Goal: Answer question/provide support

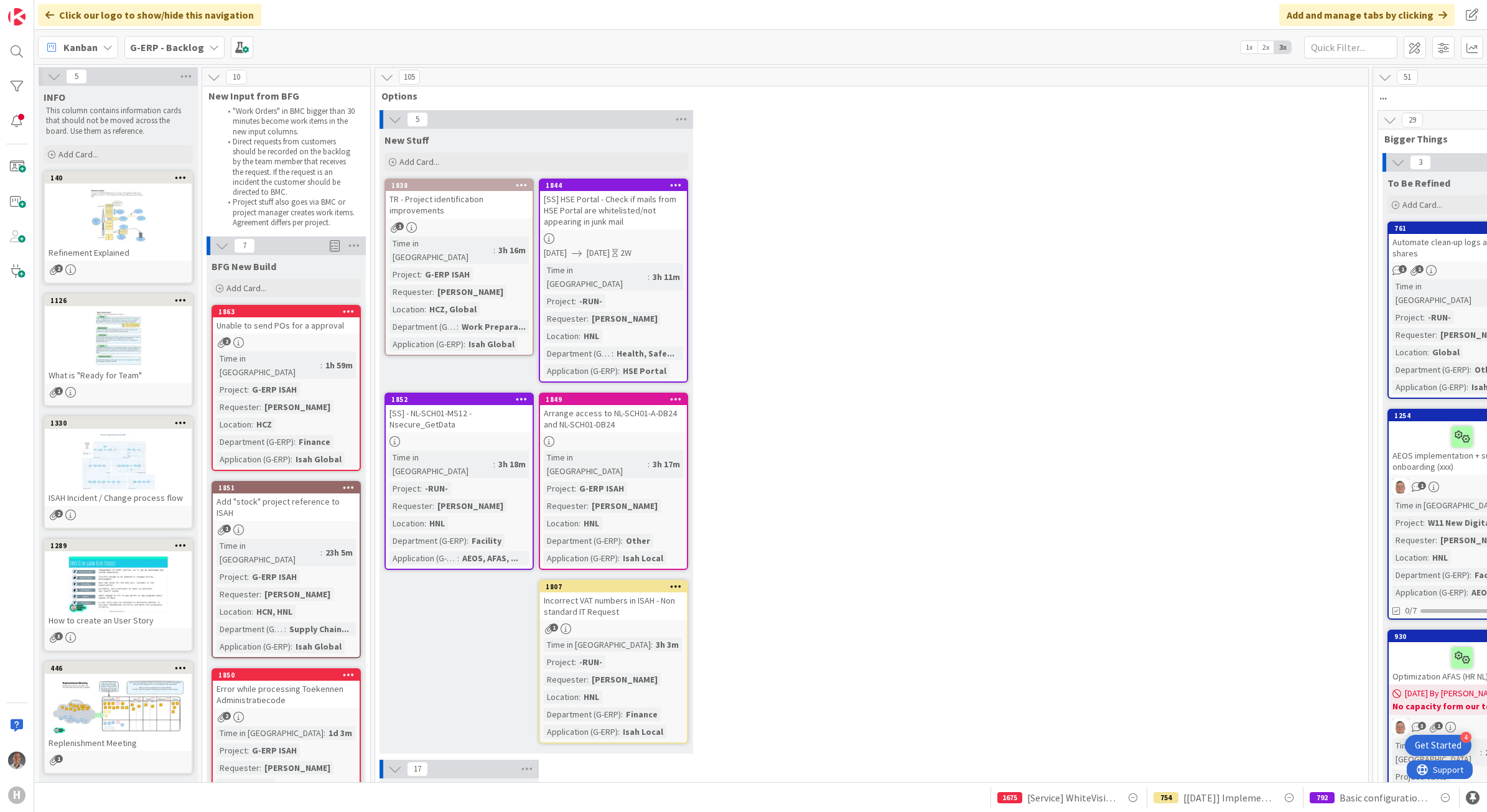
click at [661, 212] on div "[SS] HSE Portal - Check if mails from HSE Portal are whitelisted/not appearing …" at bounding box center [613, 210] width 147 height 38
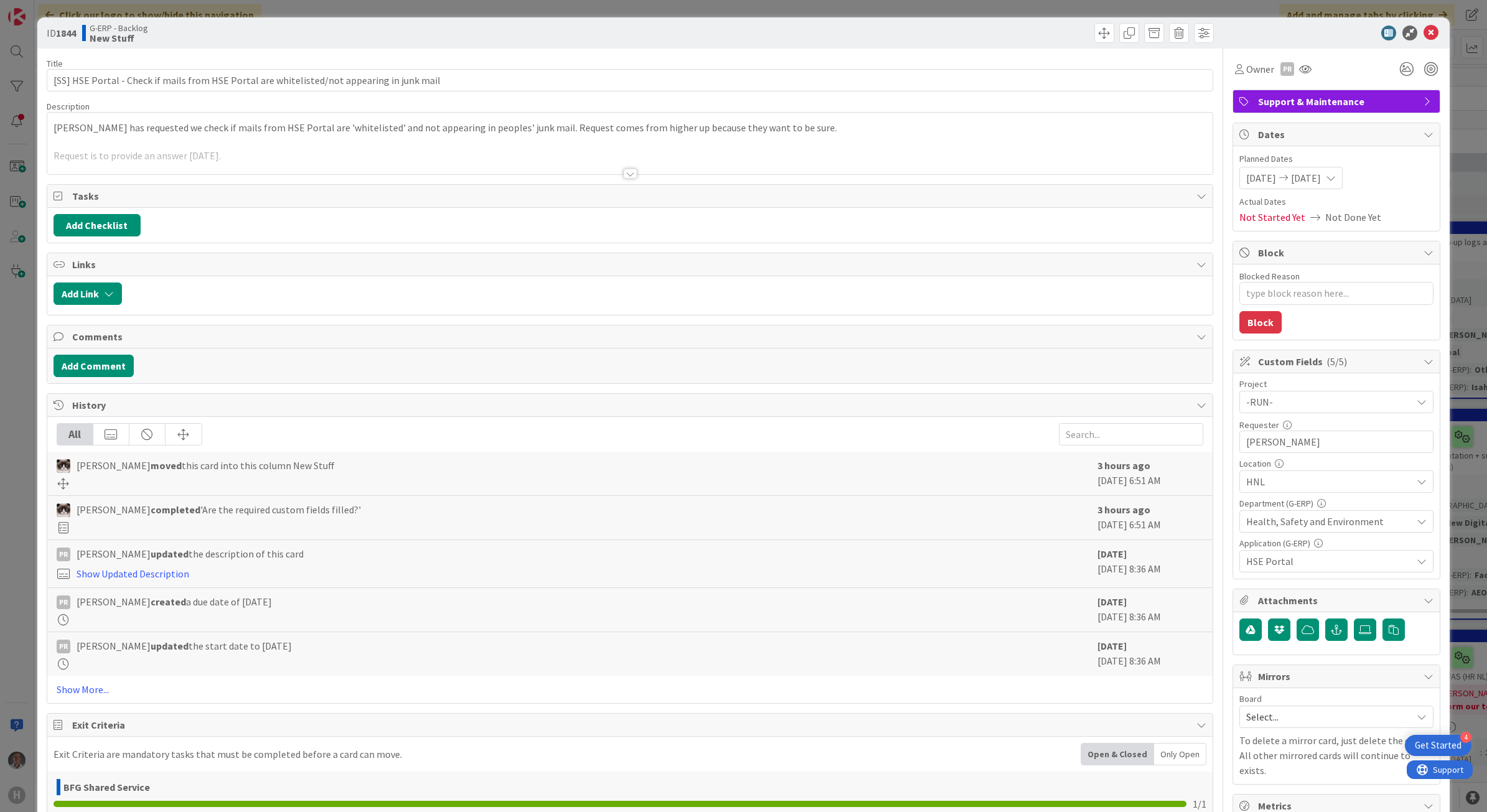
click at [626, 175] on div at bounding box center [630, 174] width 14 height 10
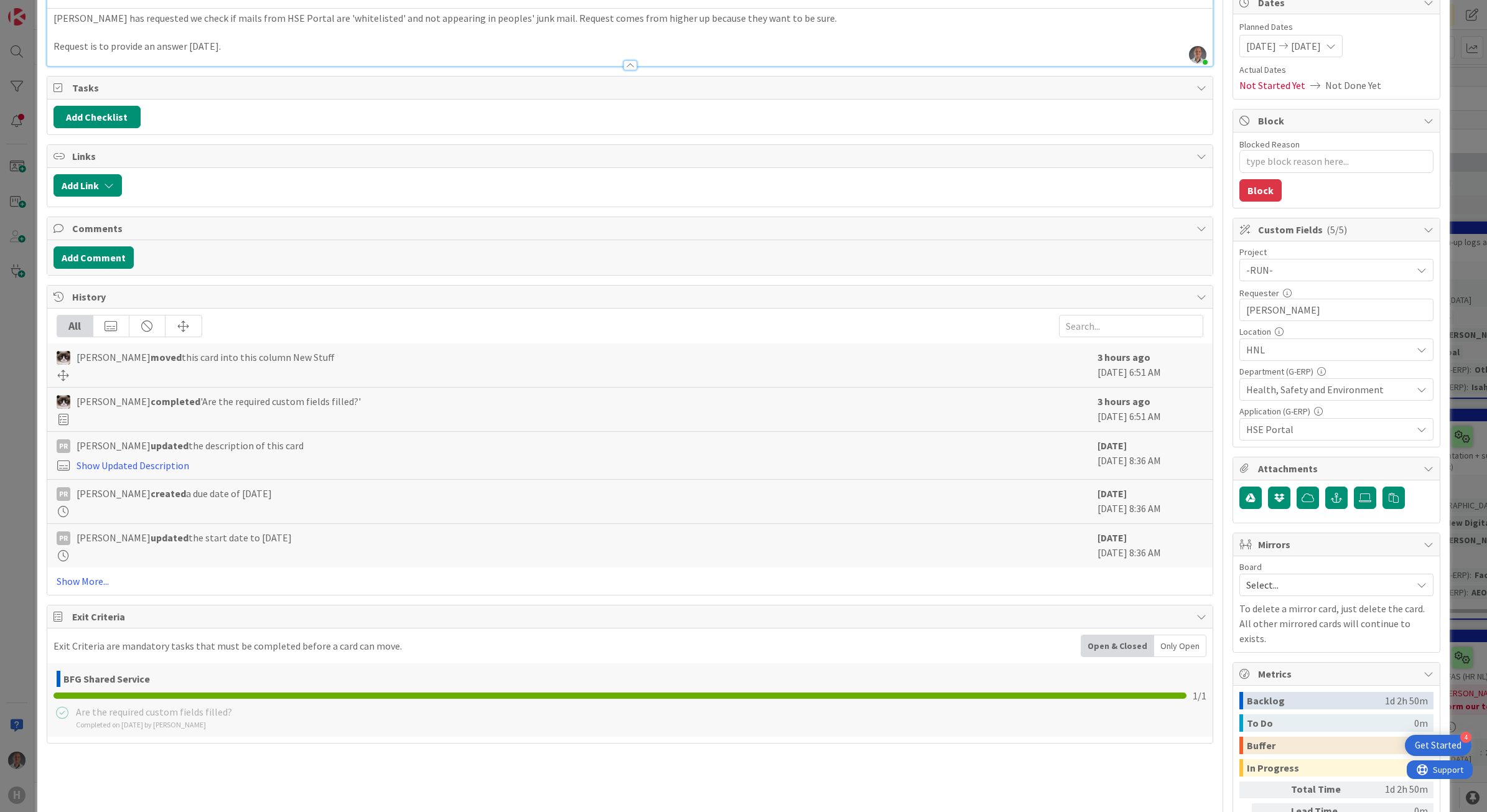
scroll to position [233, 0]
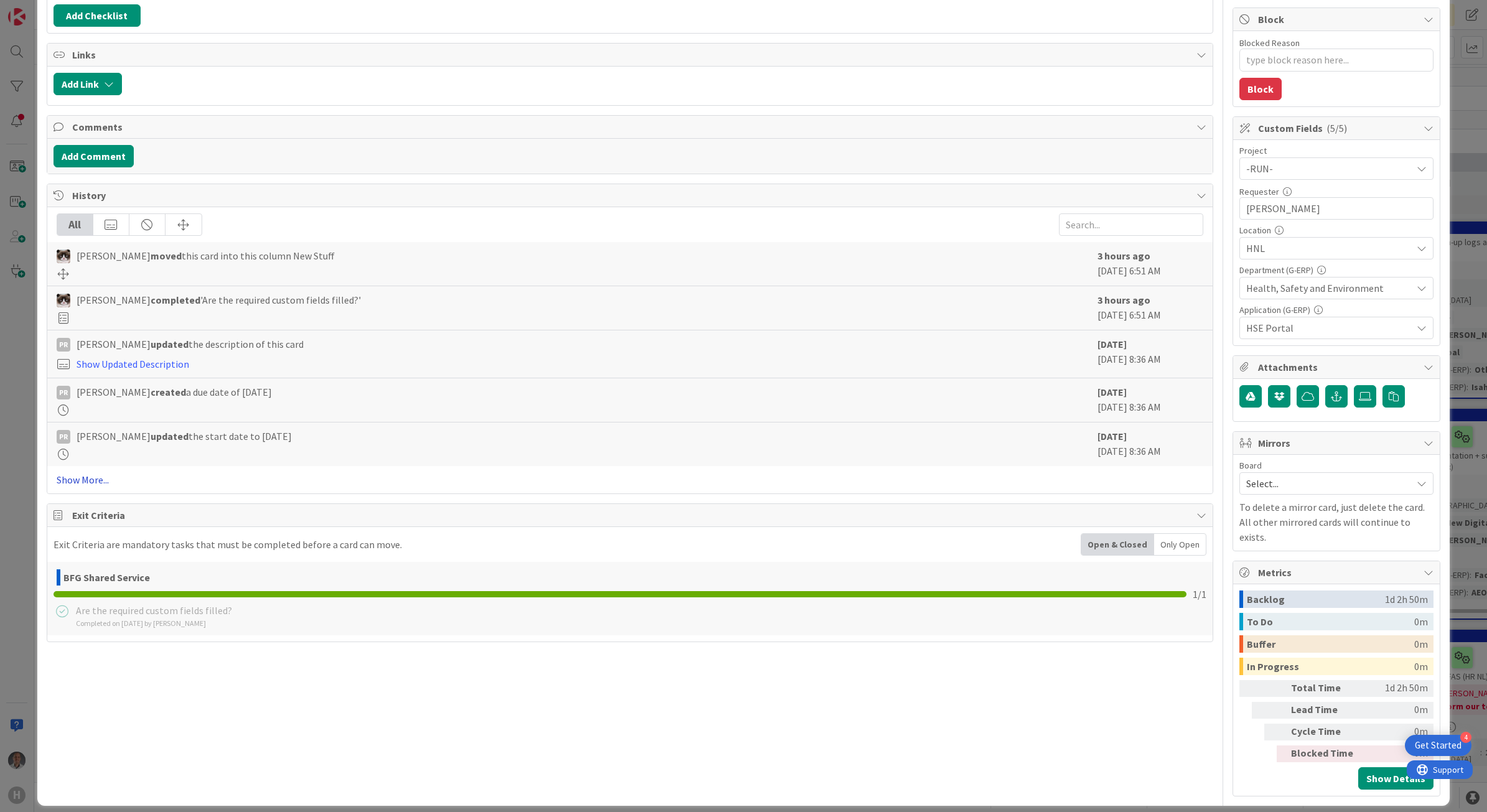
click at [88, 484] on link "Show More..." at bounding box center [630, 480] width 1147 height 15
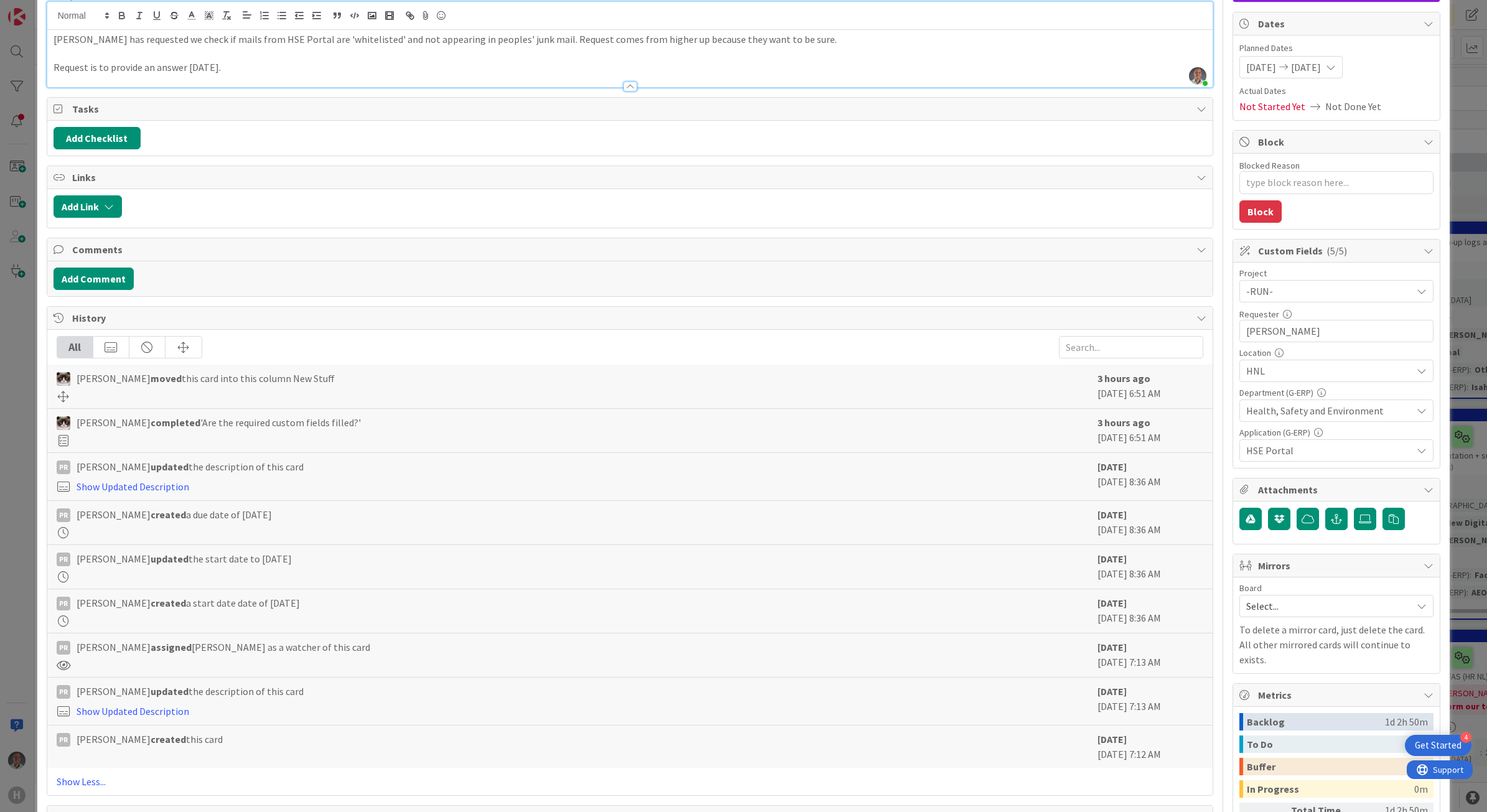
scroll to position [0, 0]
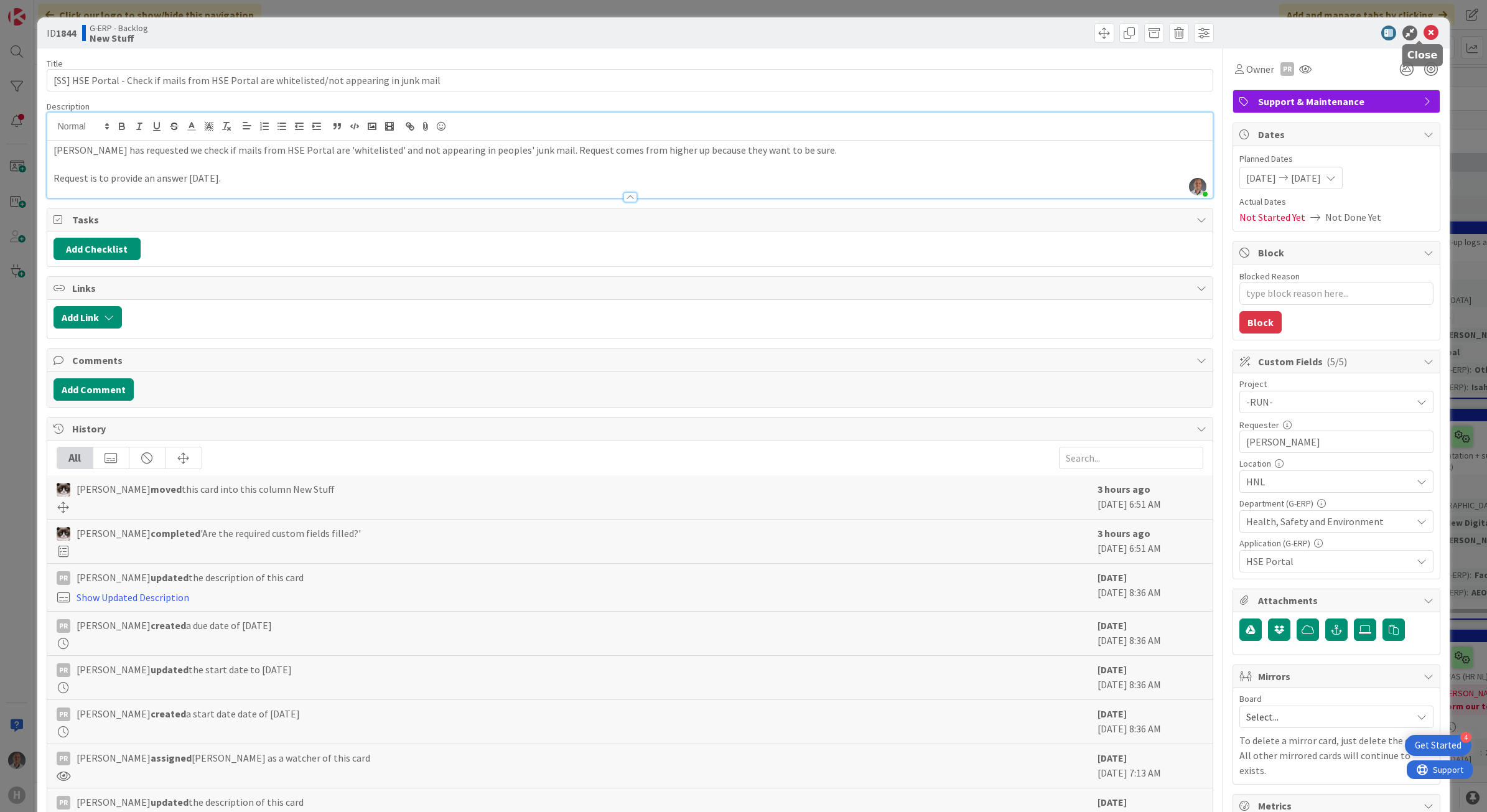
click at [1424, 36] on icon at bounding box center [1431, 33] width 15 height 15
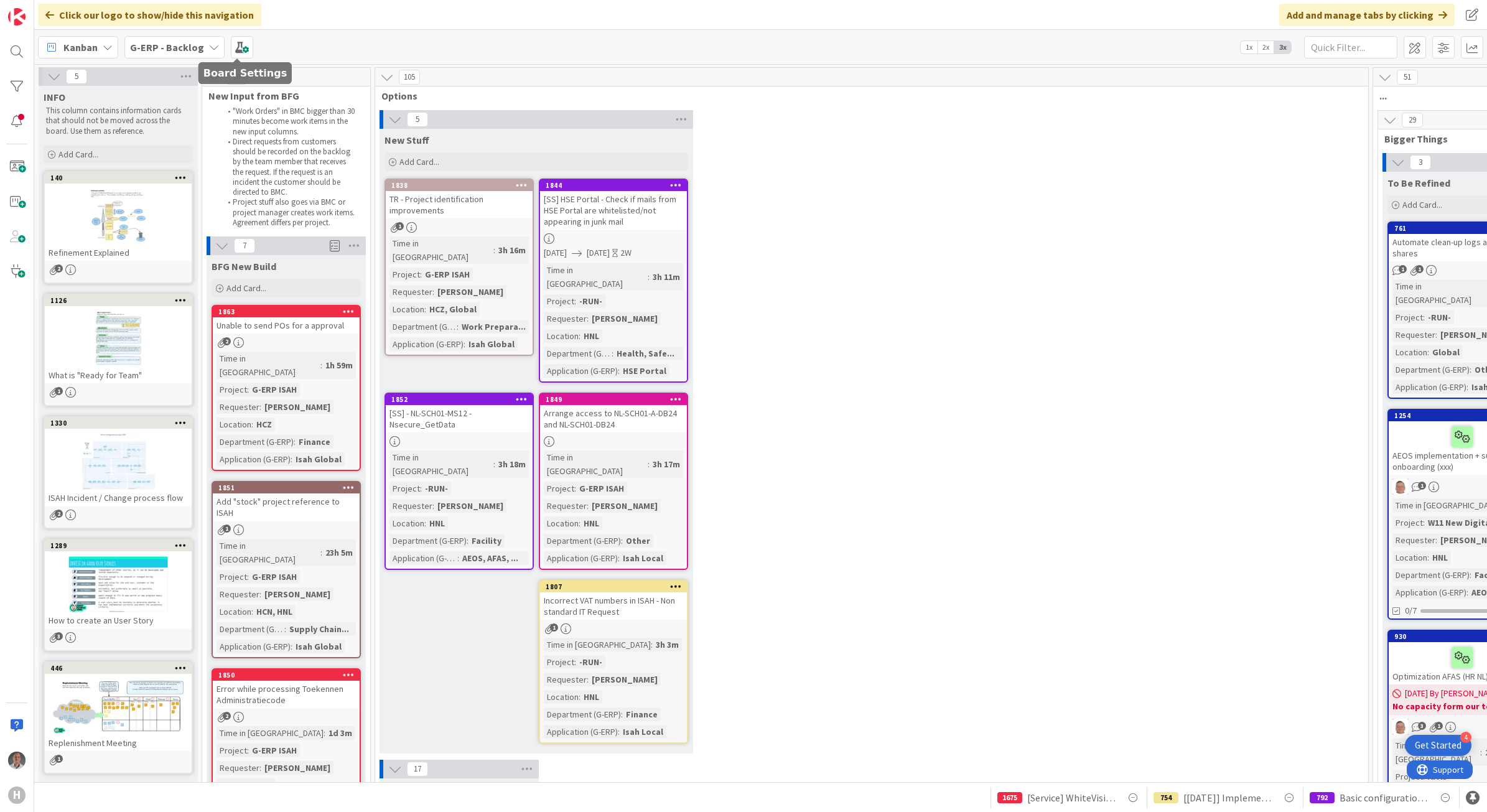
click at [163, 42] on b "G-ERP - Backlog" at bounding box center [166, 47] width 74 height 13
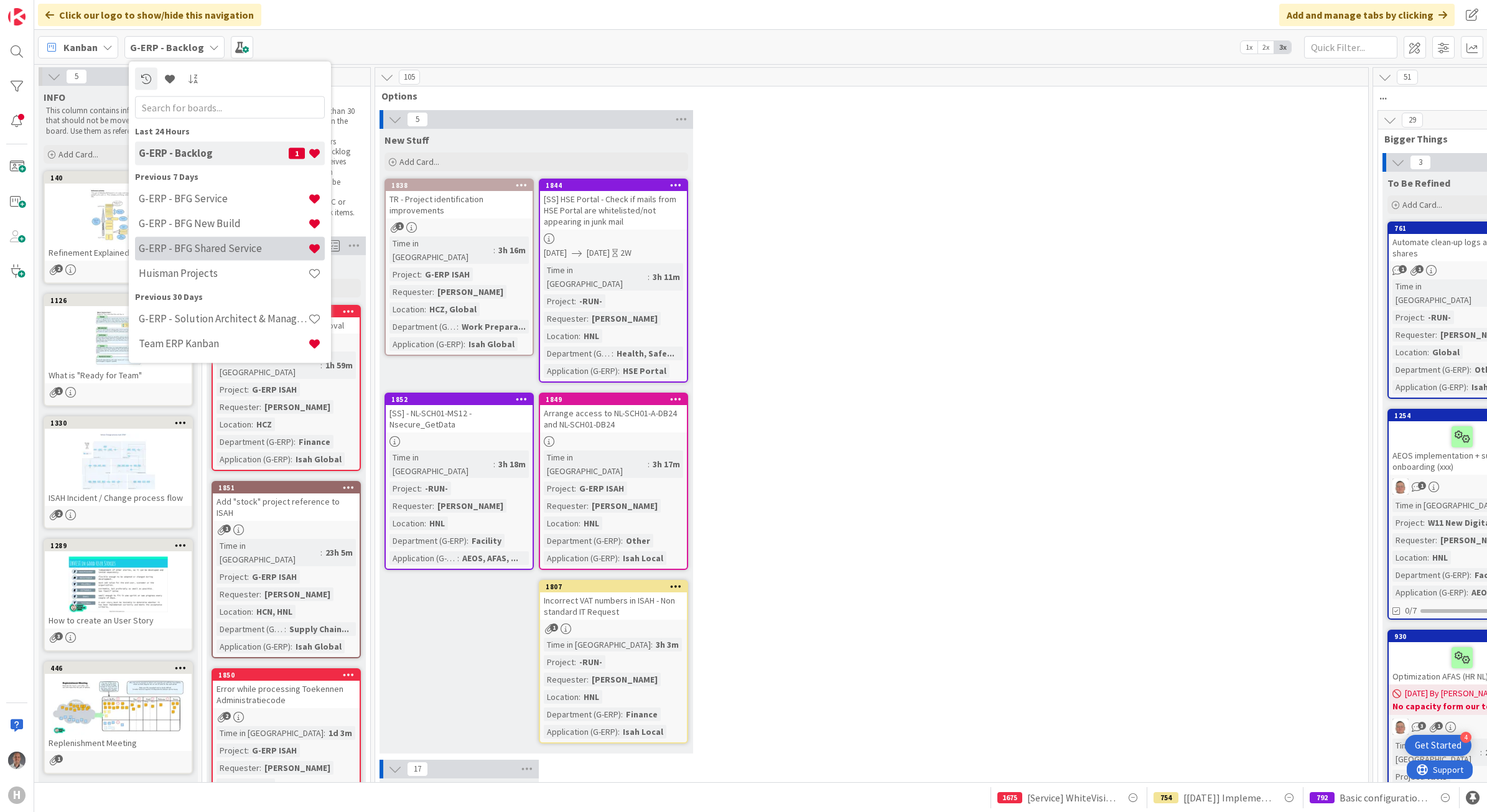
click at [243, 254] on h4 "G-ERP - BFG Shared Service" at bounding box center [223, 248] width 169 height 13
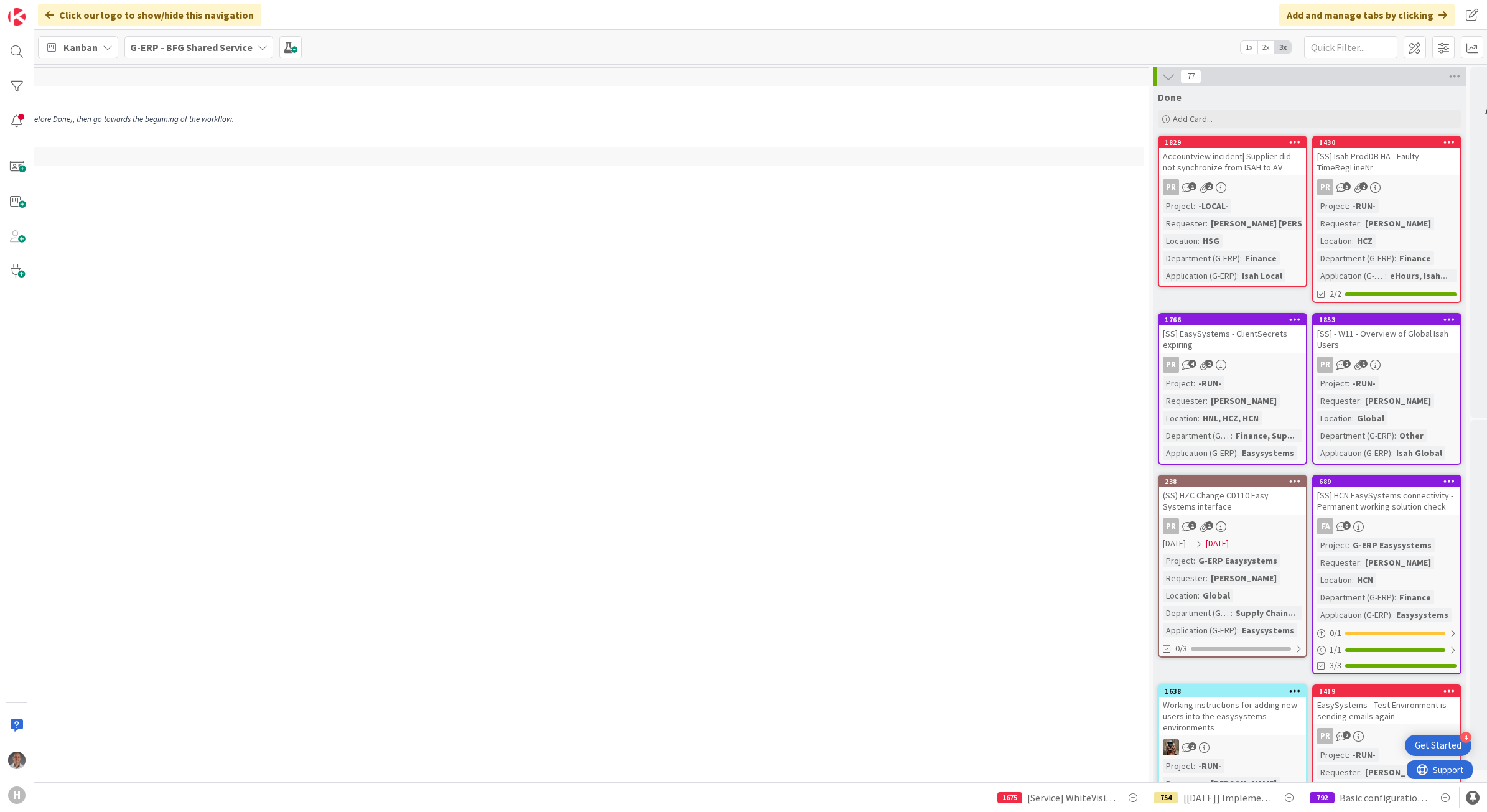
scroll to position [0, 1026]
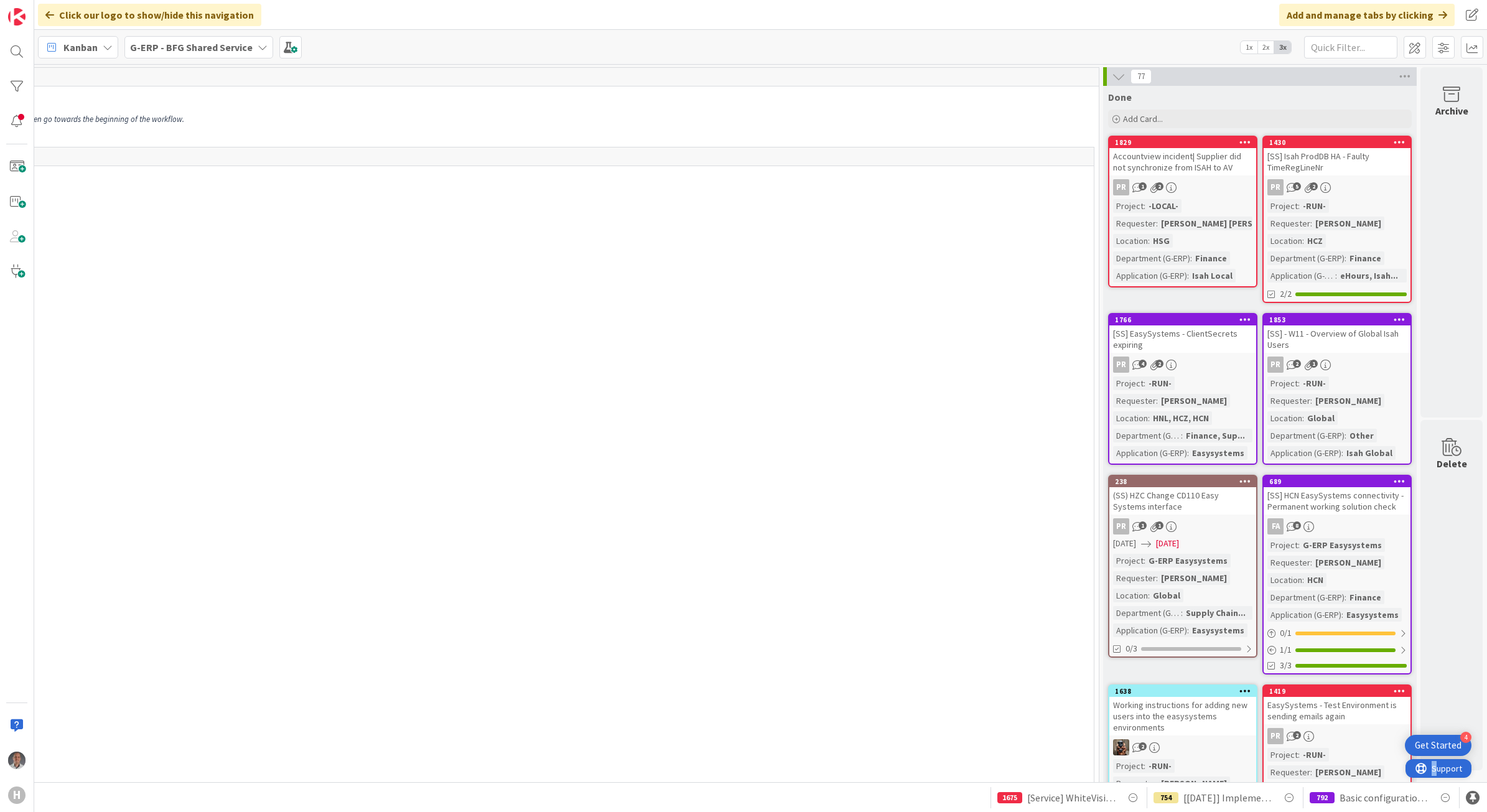
click at [1406, 778] on html "Support" at bounding box center [1439, 768] width 66 height 18
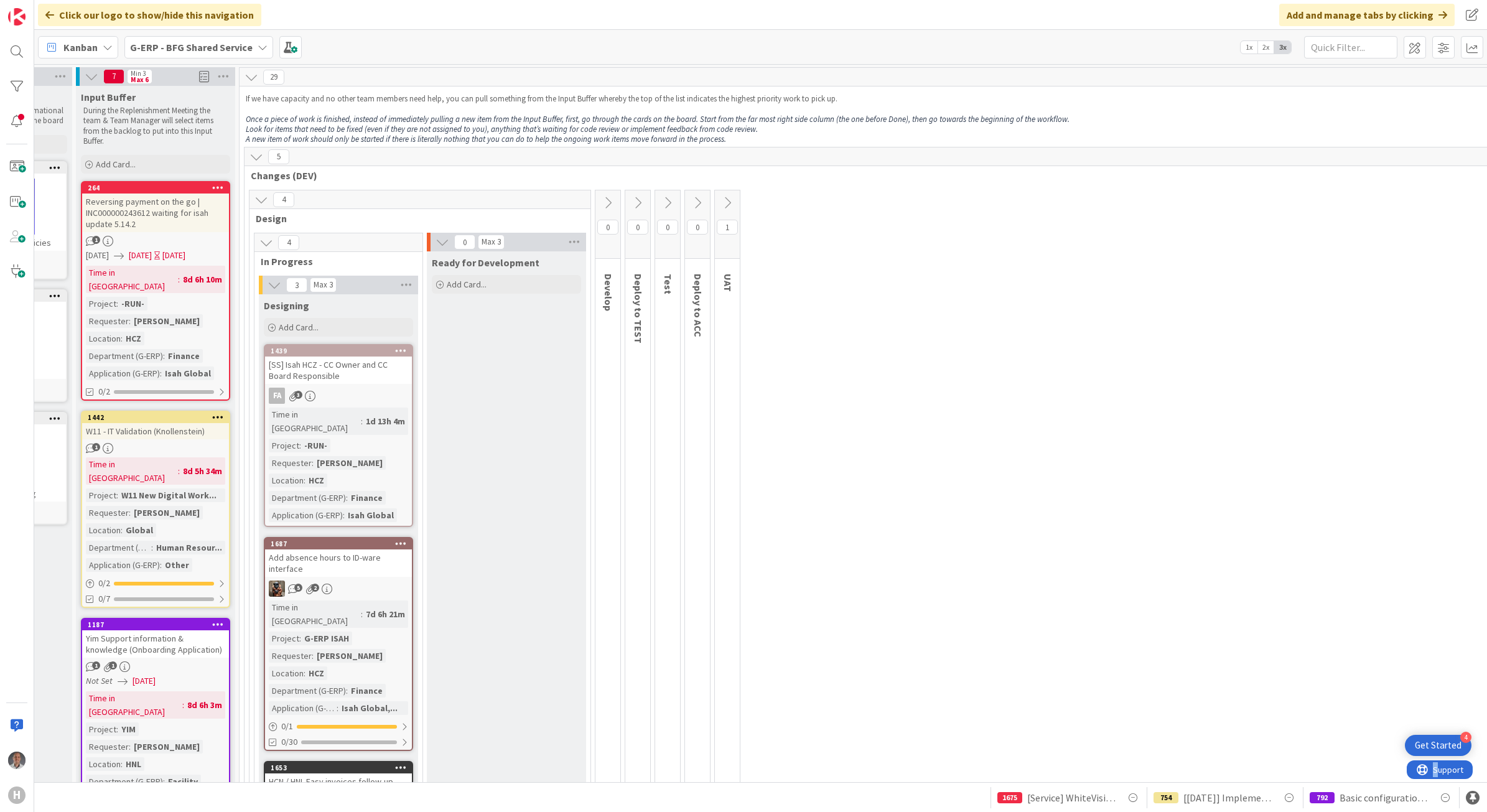
scroll to position [0, 85]
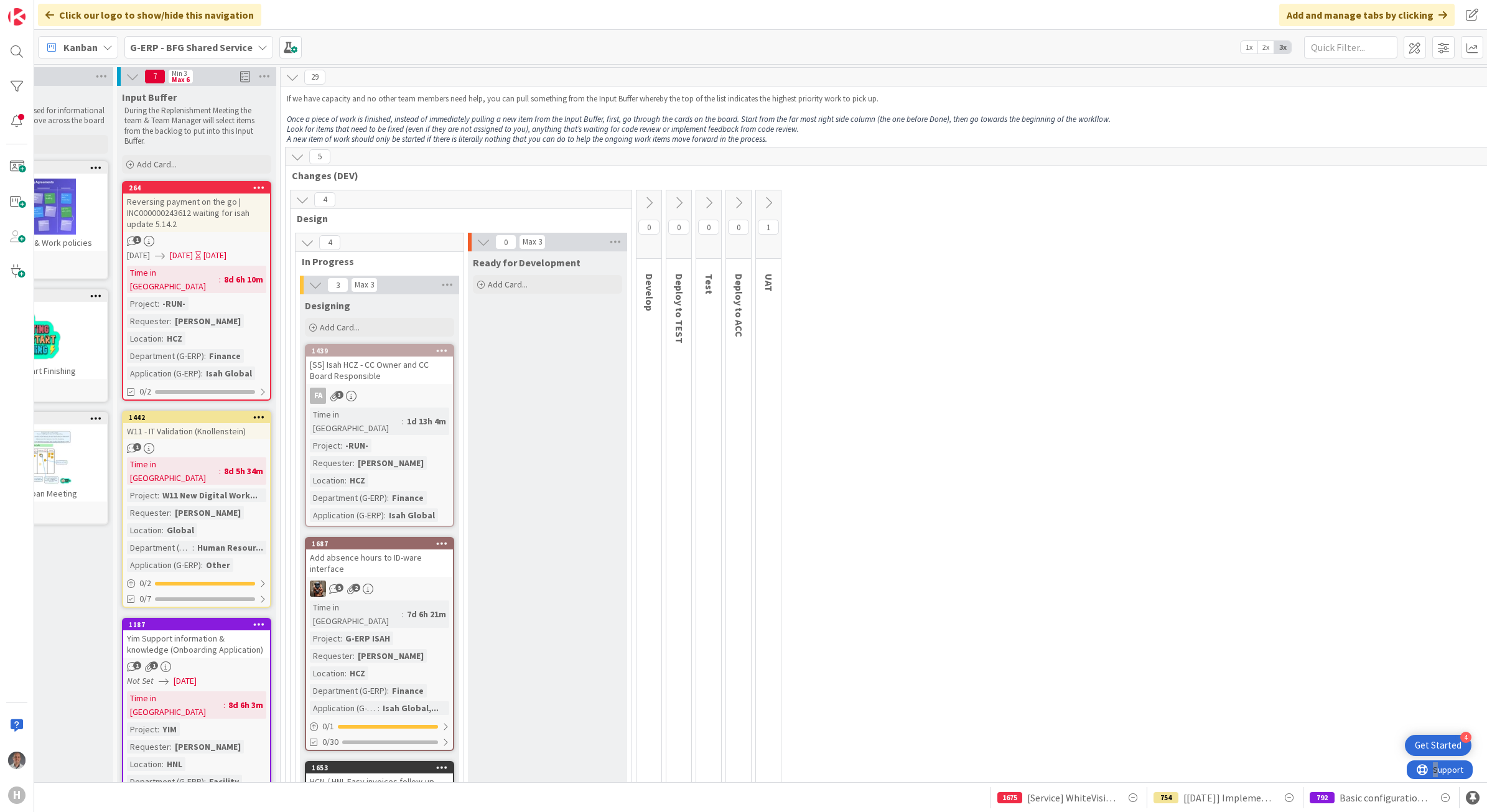
click at [206, 42] on b "G-ERP - BFG Shared Service" at bounding box center [191, 47] width 122 height 13
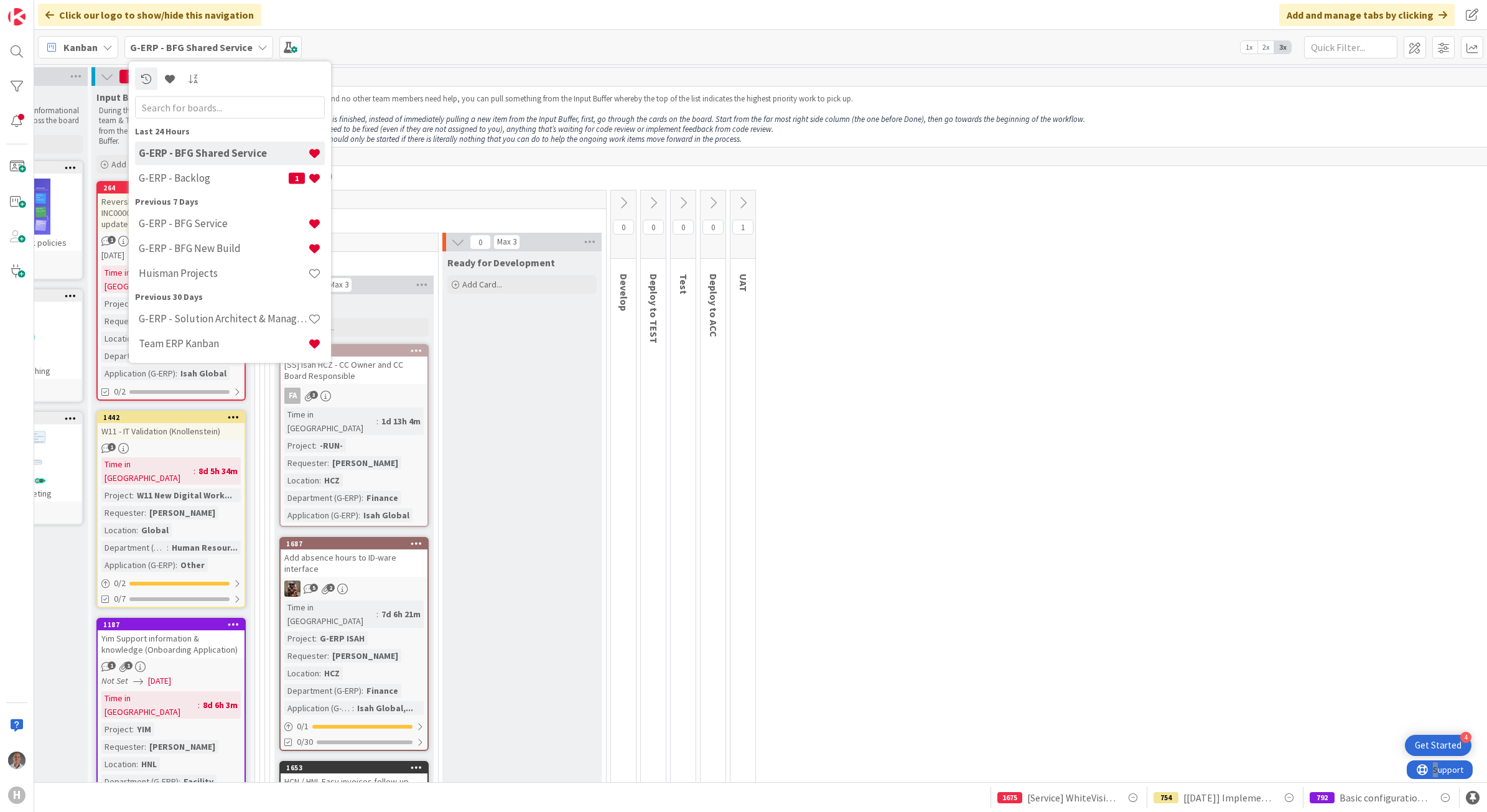
scroll to position [0, 0]
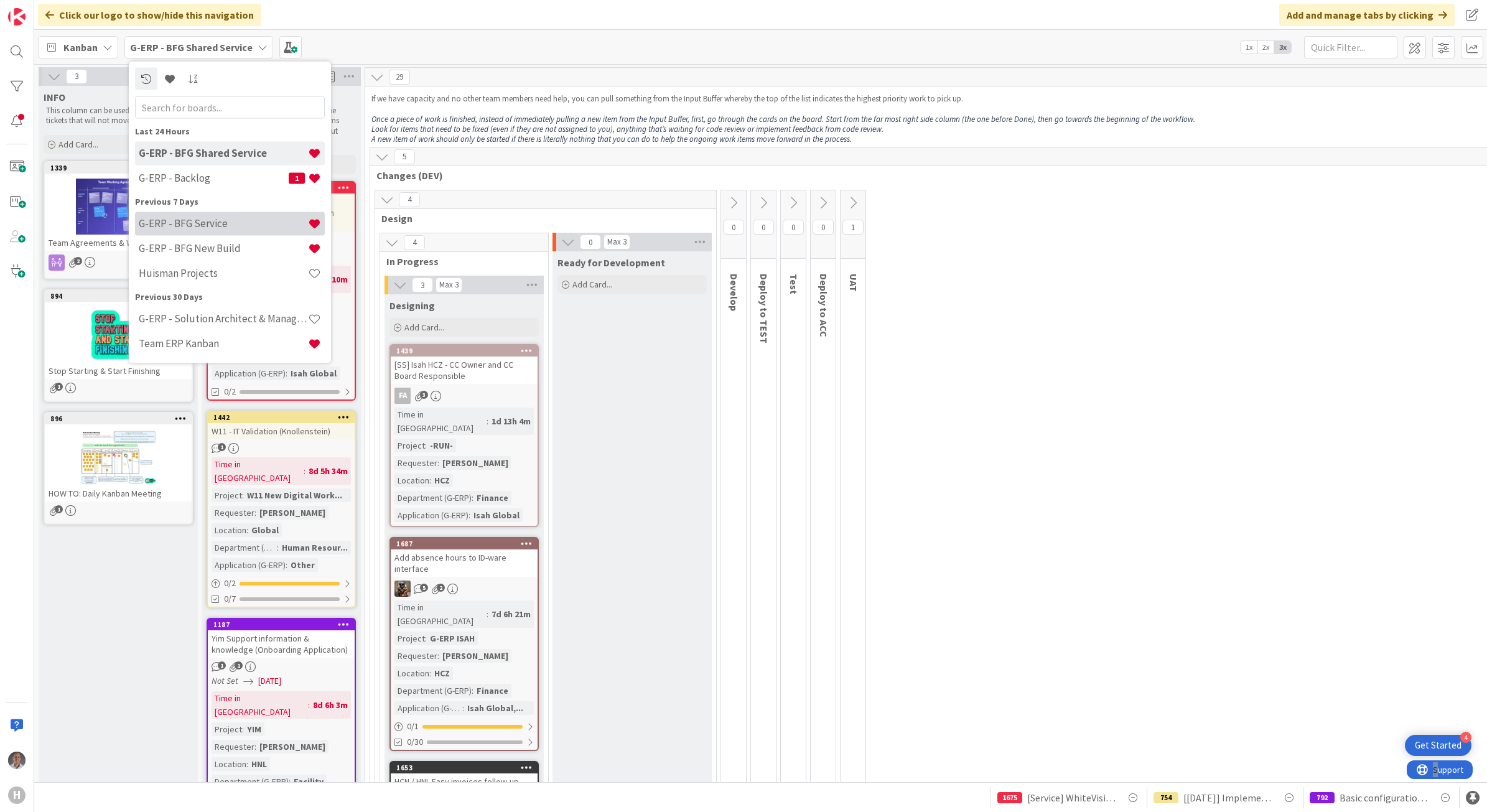
click at [216, 221] on h4 "G-ERP - BFG Service" at bounding box center [223, 224] width 169 height 13
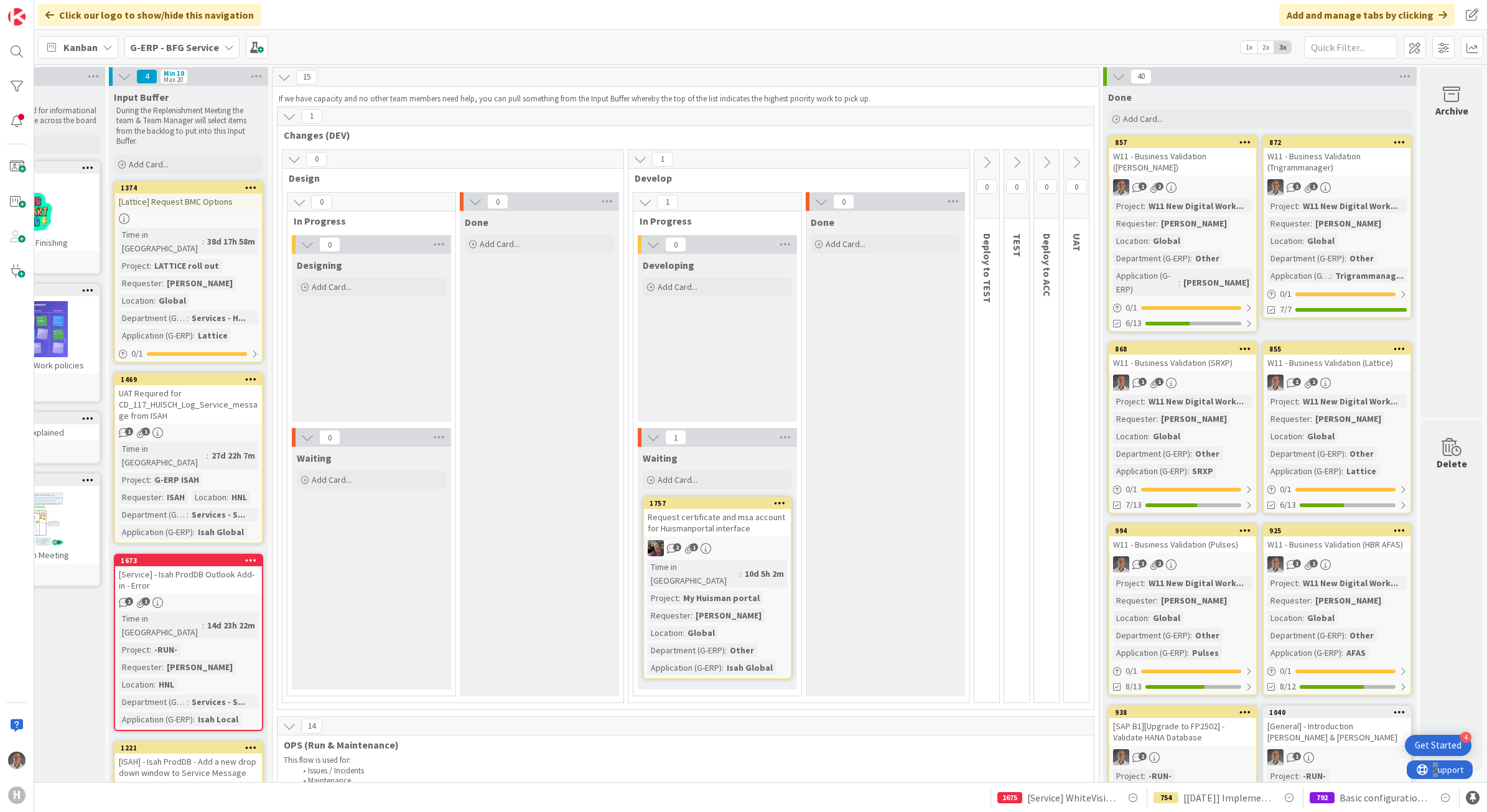
scroll to position [0, 106]
click at [1472, 50] on span at bounding box center [1472, 47] width 23 height 23
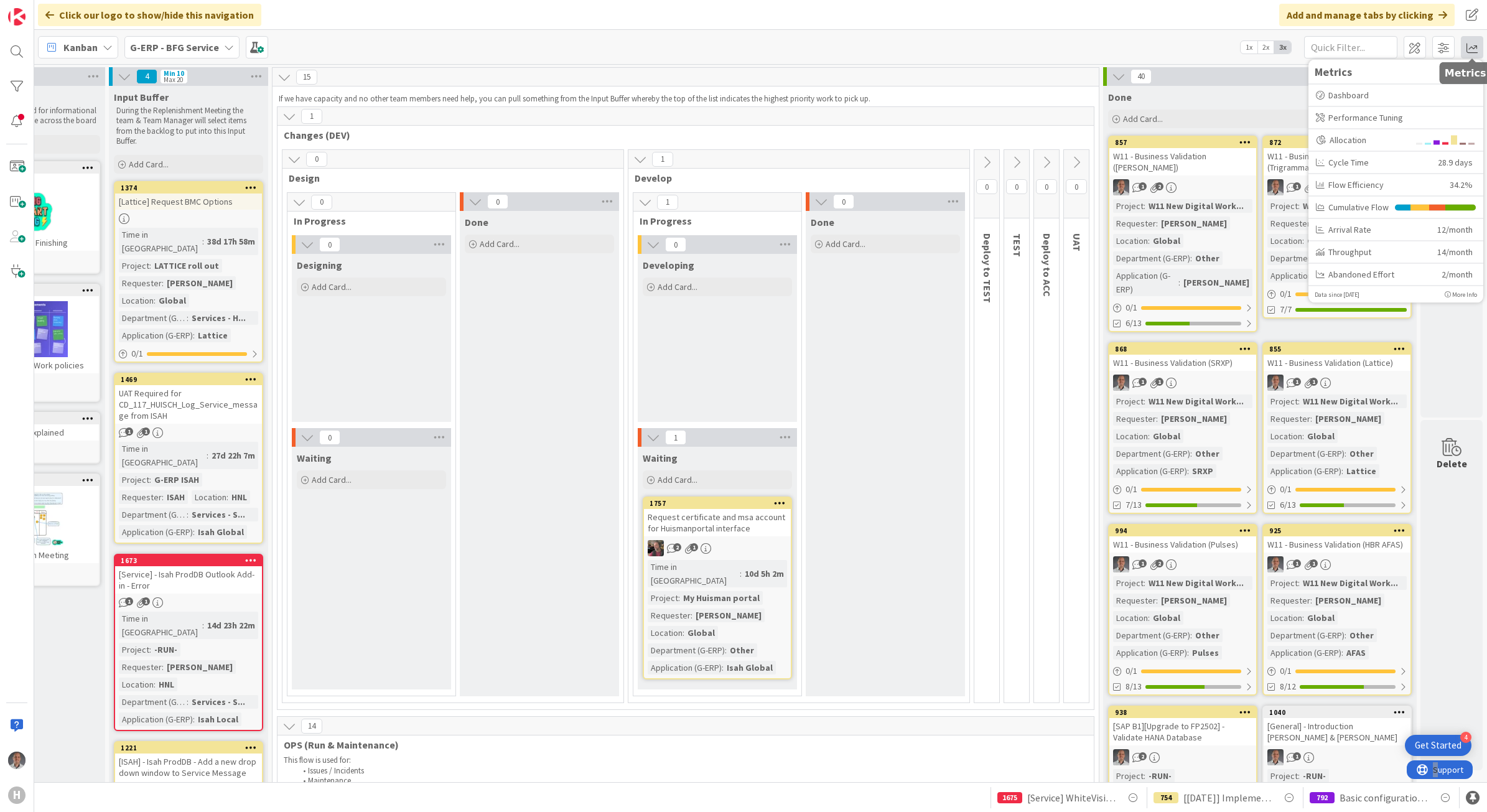
click at [1472, 50] on span at bounding box center [1472, 47] width 23 height 23
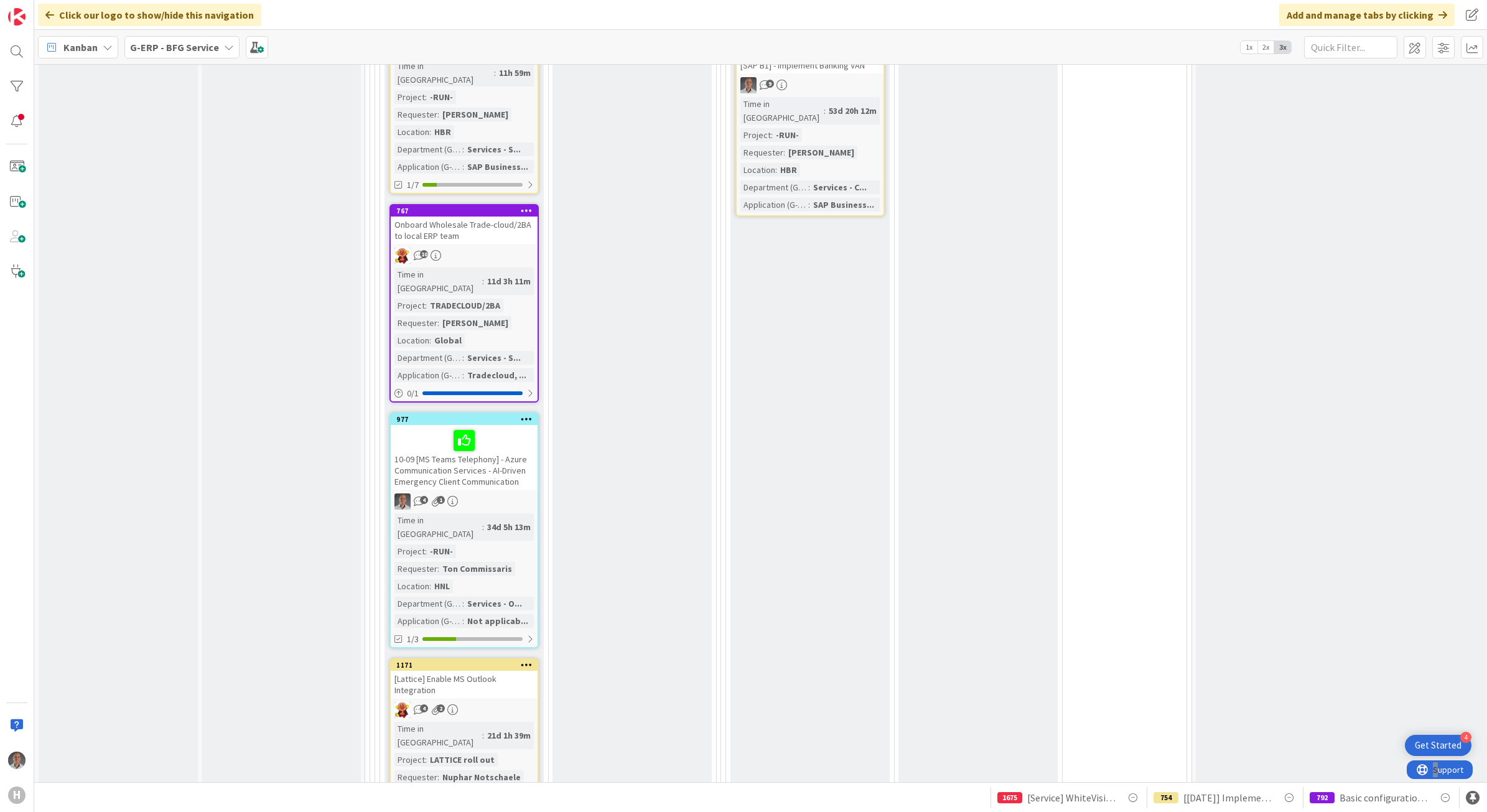
scroll to position [1856, 0]
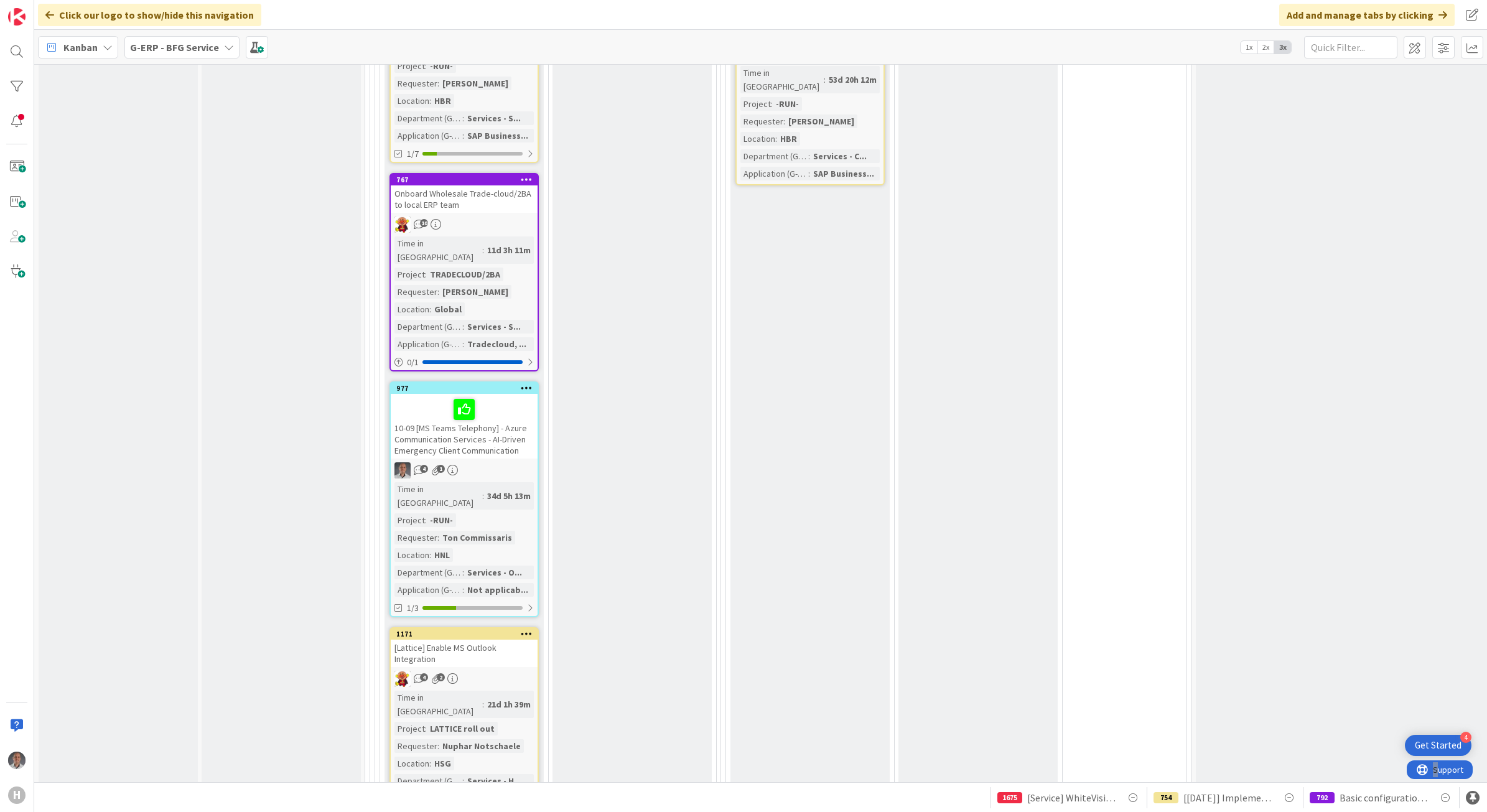
click at [478, 639] on div "[Lattice] Enable MS Outlook Integration" at bounding box center [464, 653] width 147 height 27
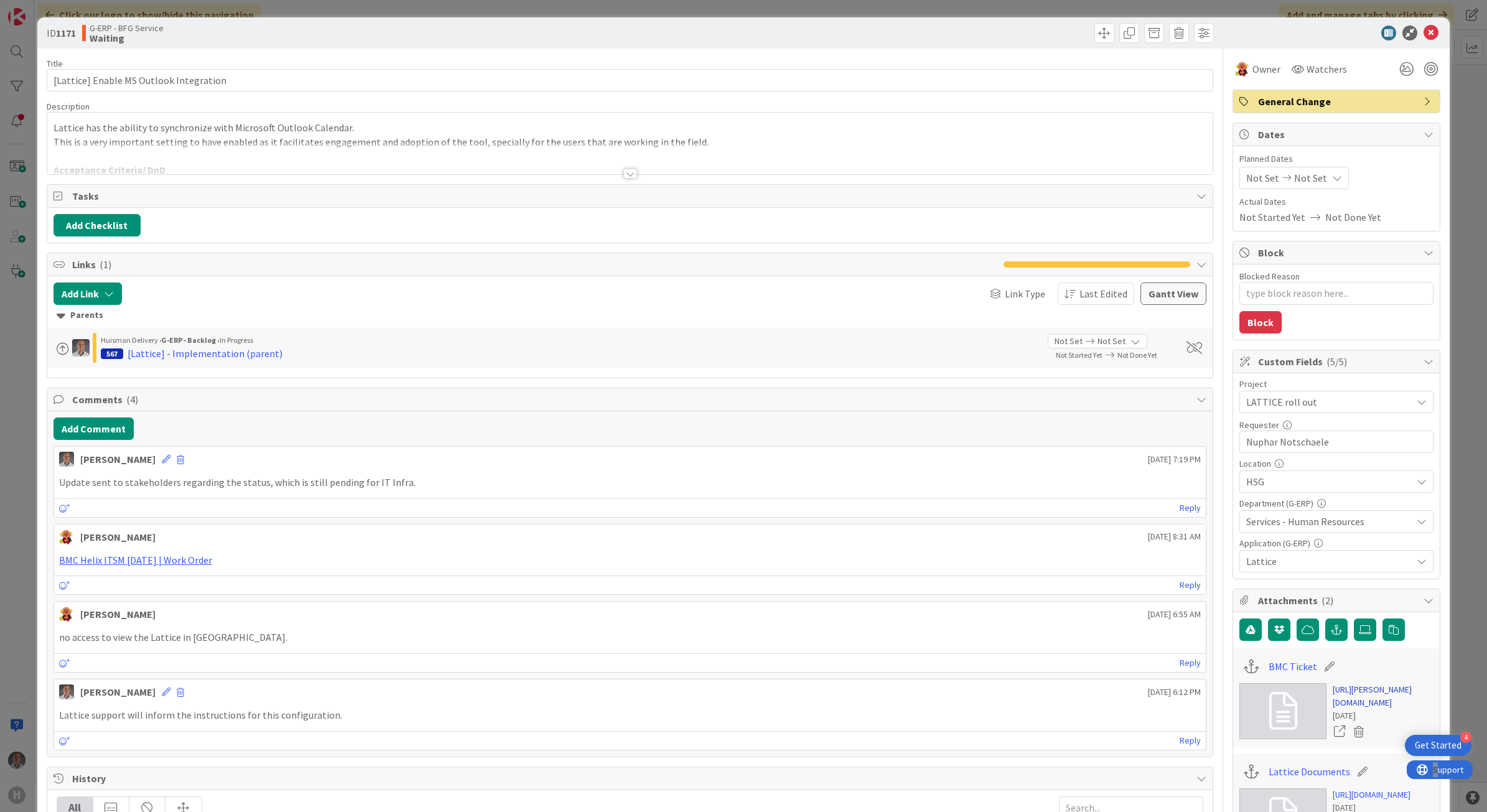
click at [1350, 708] on link "[URL][PERSON_NAME][DOMAIN_NAME]" at bounding box center [1383, 696] width 100 height 26
click at [1424, 31] on icon at bounding box center [1431, 33] width 15 height 15
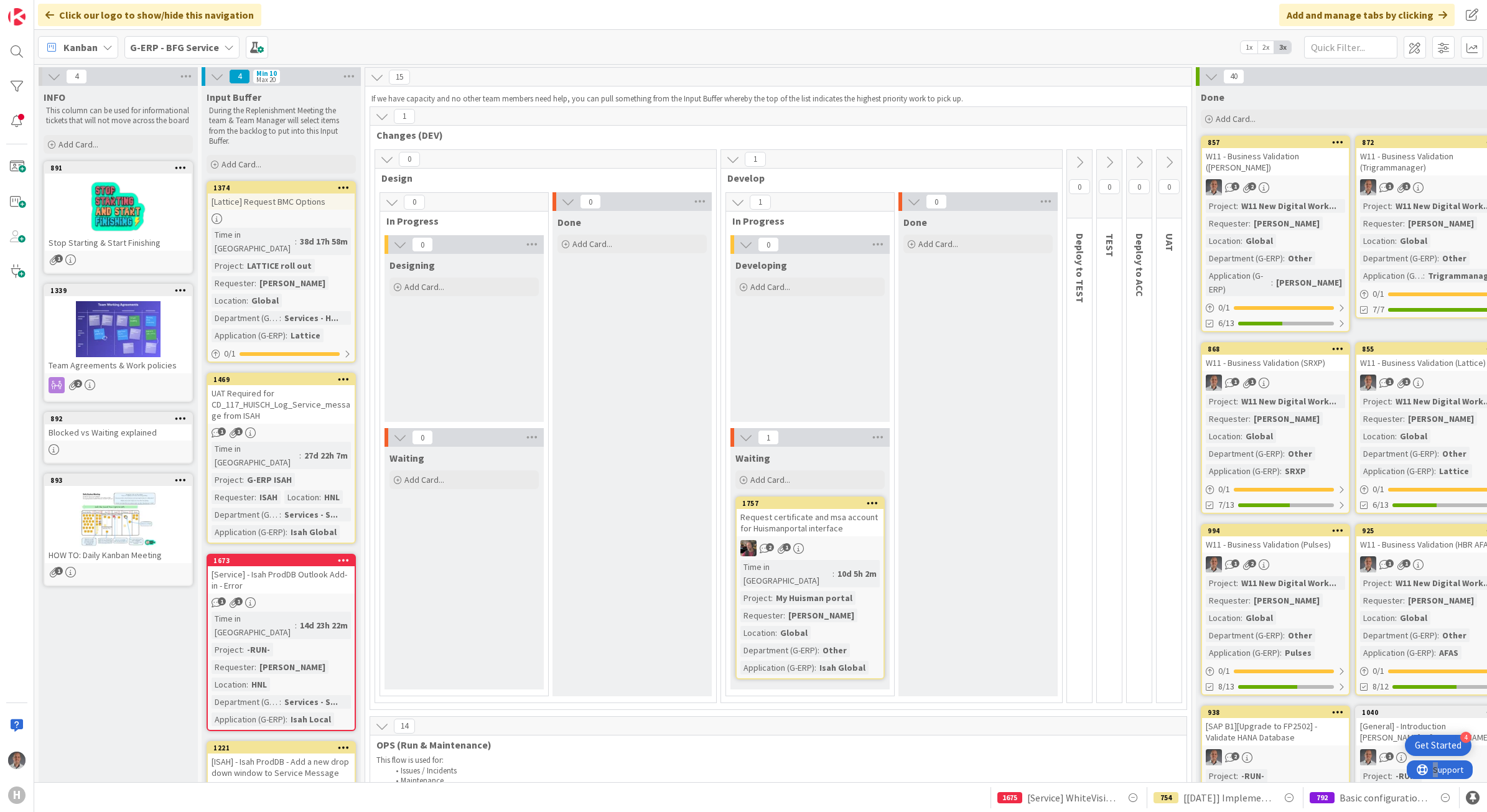
click at [204, 42] on b "G-ERP - BFG Service" at bounding box center [174, 47] width 89 height 13
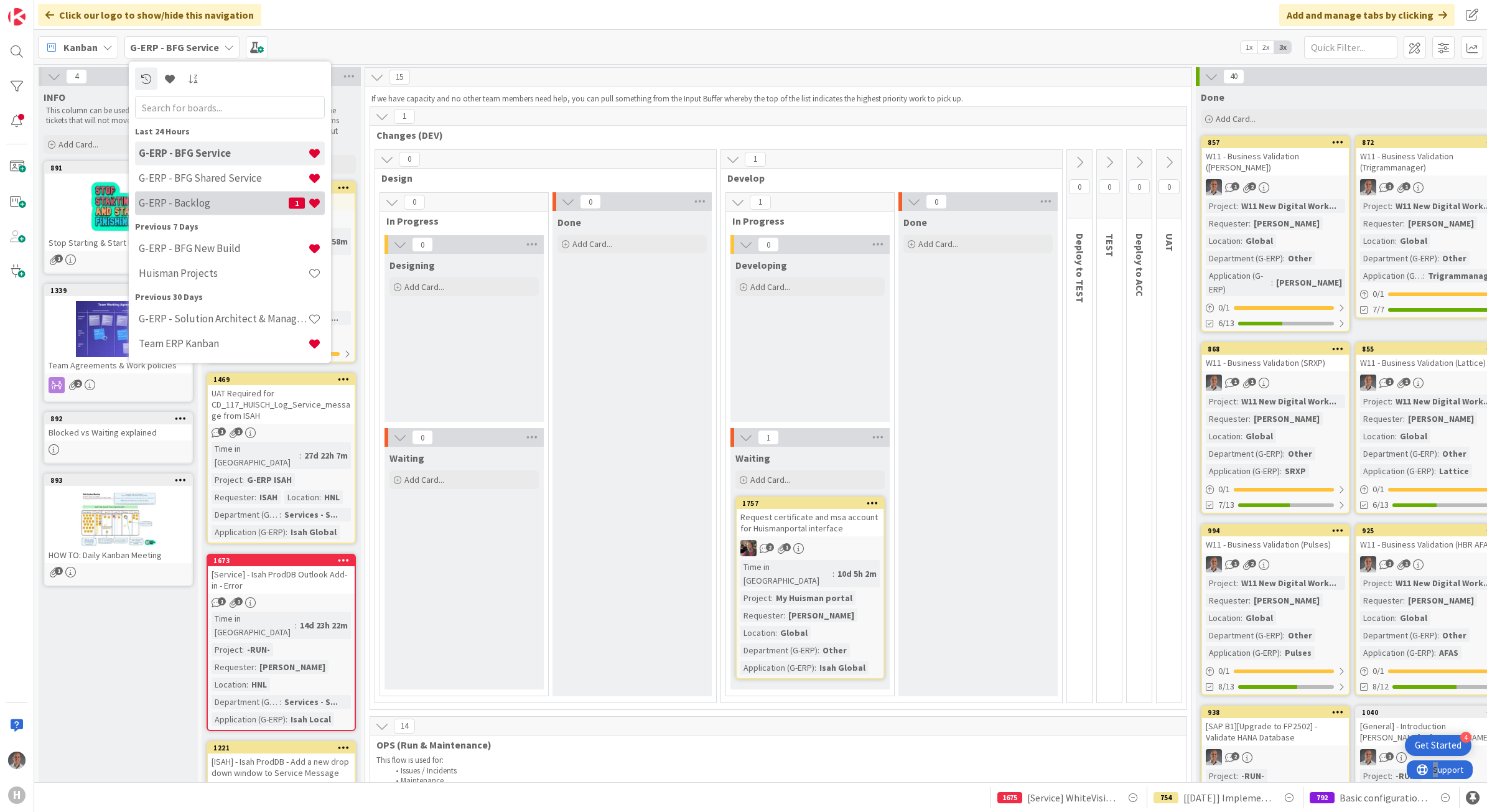
click at [226, 201] on h4 "G-ERP - Backlog" at bounding box center [214, 203] width 150 height 13
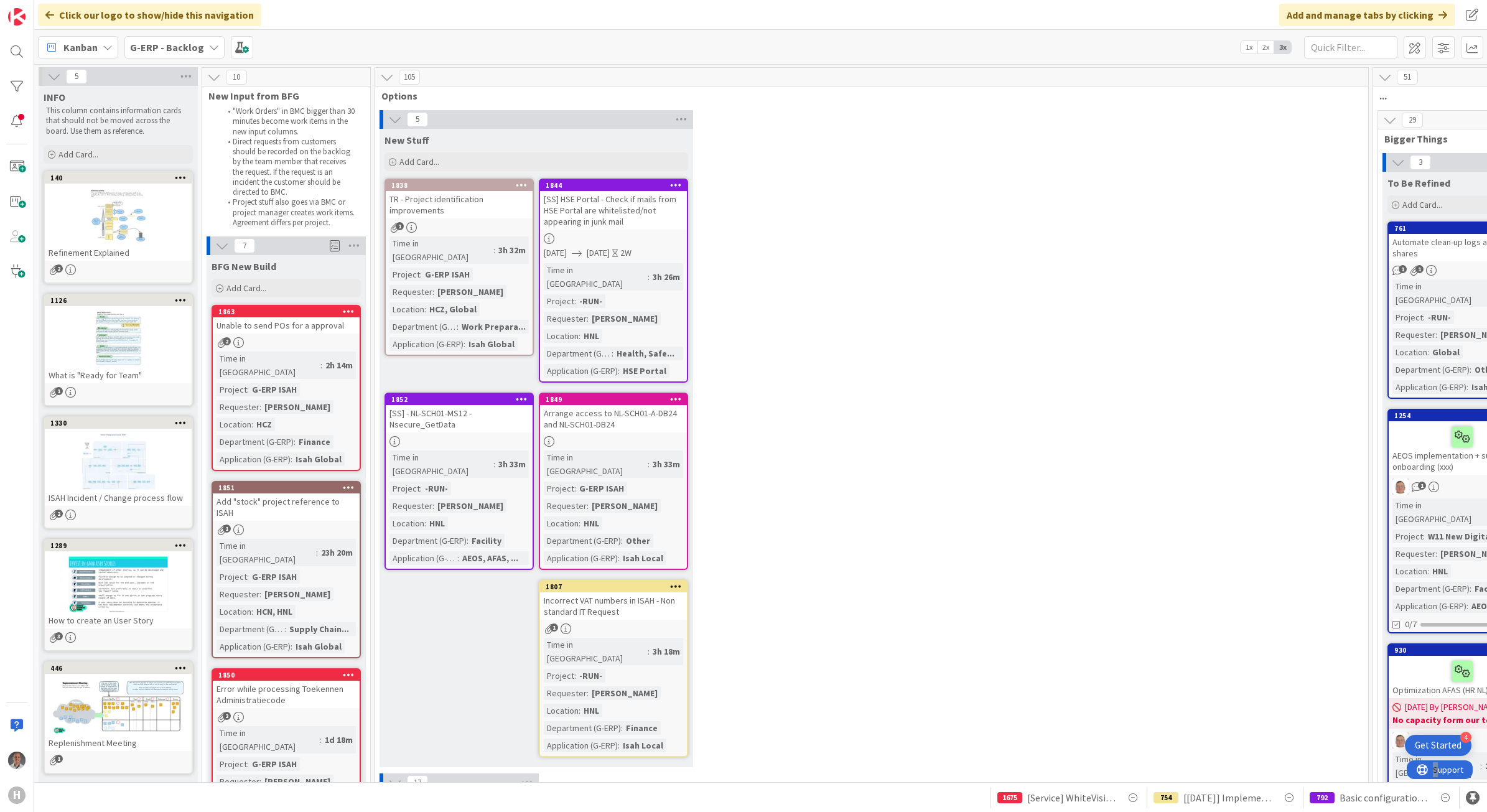
click at [193, 47] on b "G-ERP - Backlog" at bounding box center [166, 47] width 74 height 13
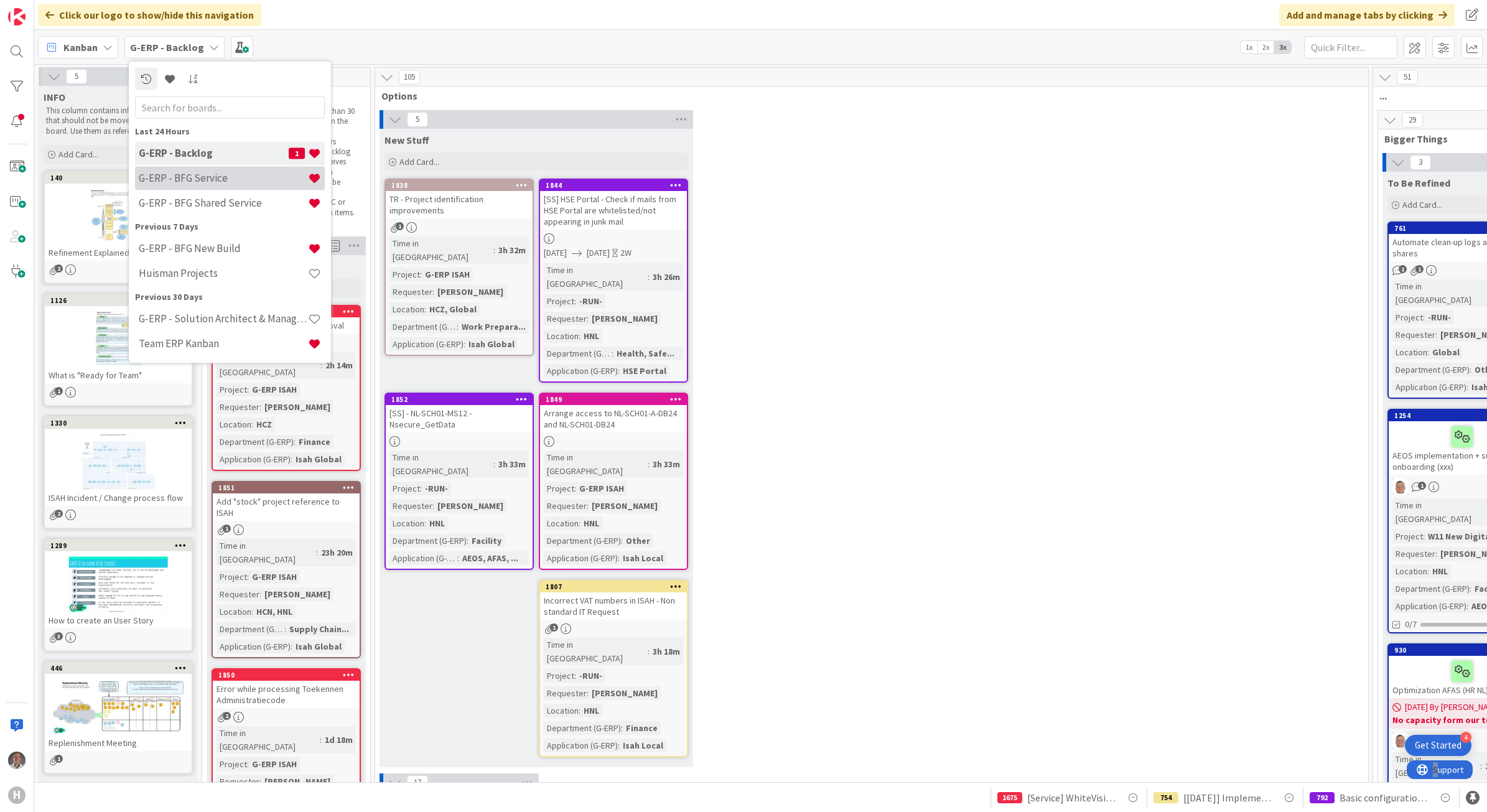
click at [215, 172] on h4 "G-ERP - BFG Service" at bounding box center [223, 178] width 169 height 13
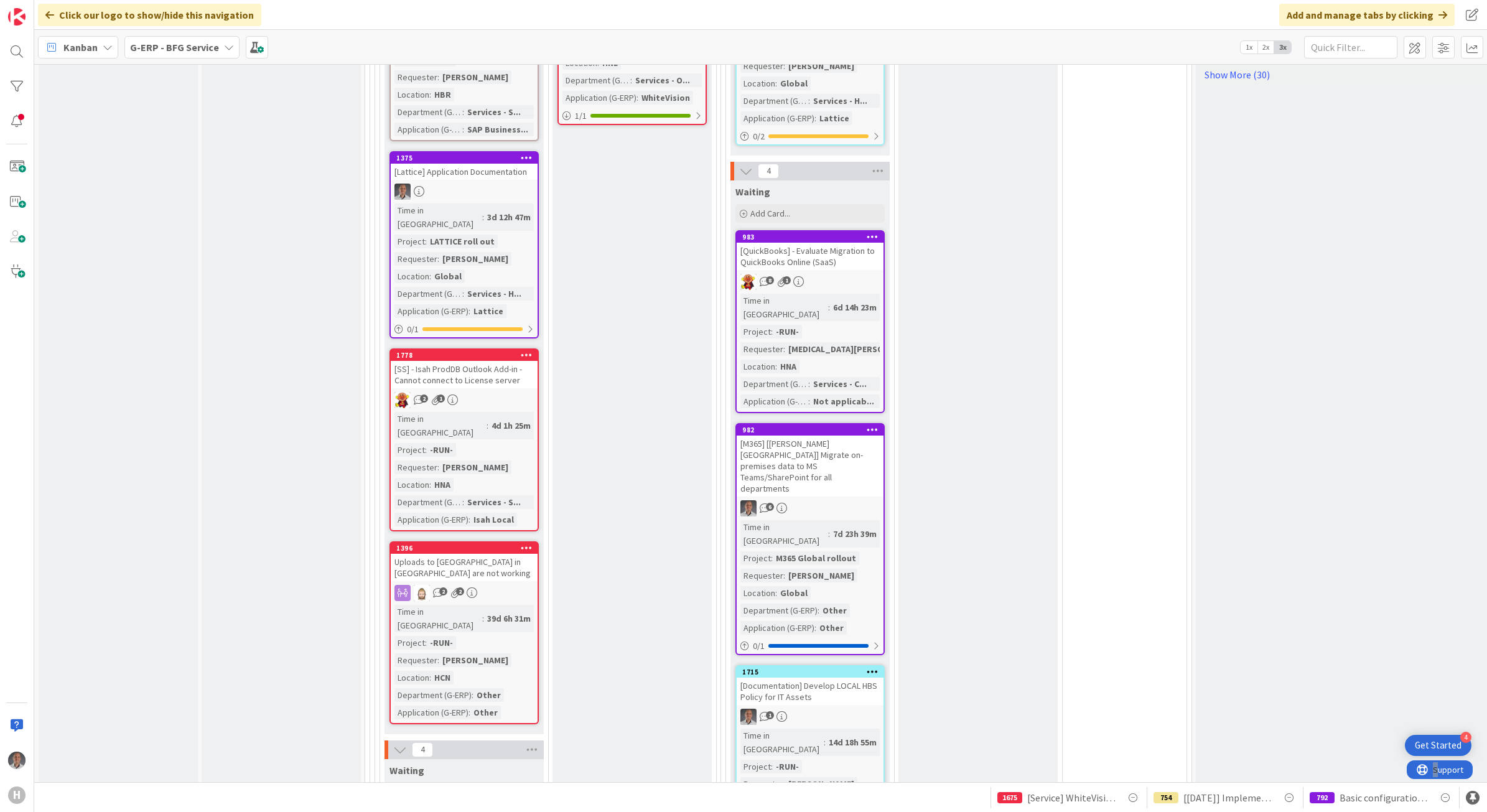
click at [866, 243] on div "[QuickBooks] - Evaluate Migration to QuickBooks Online (SaaS)" at bounding box center [810, 257] width 147 height 27
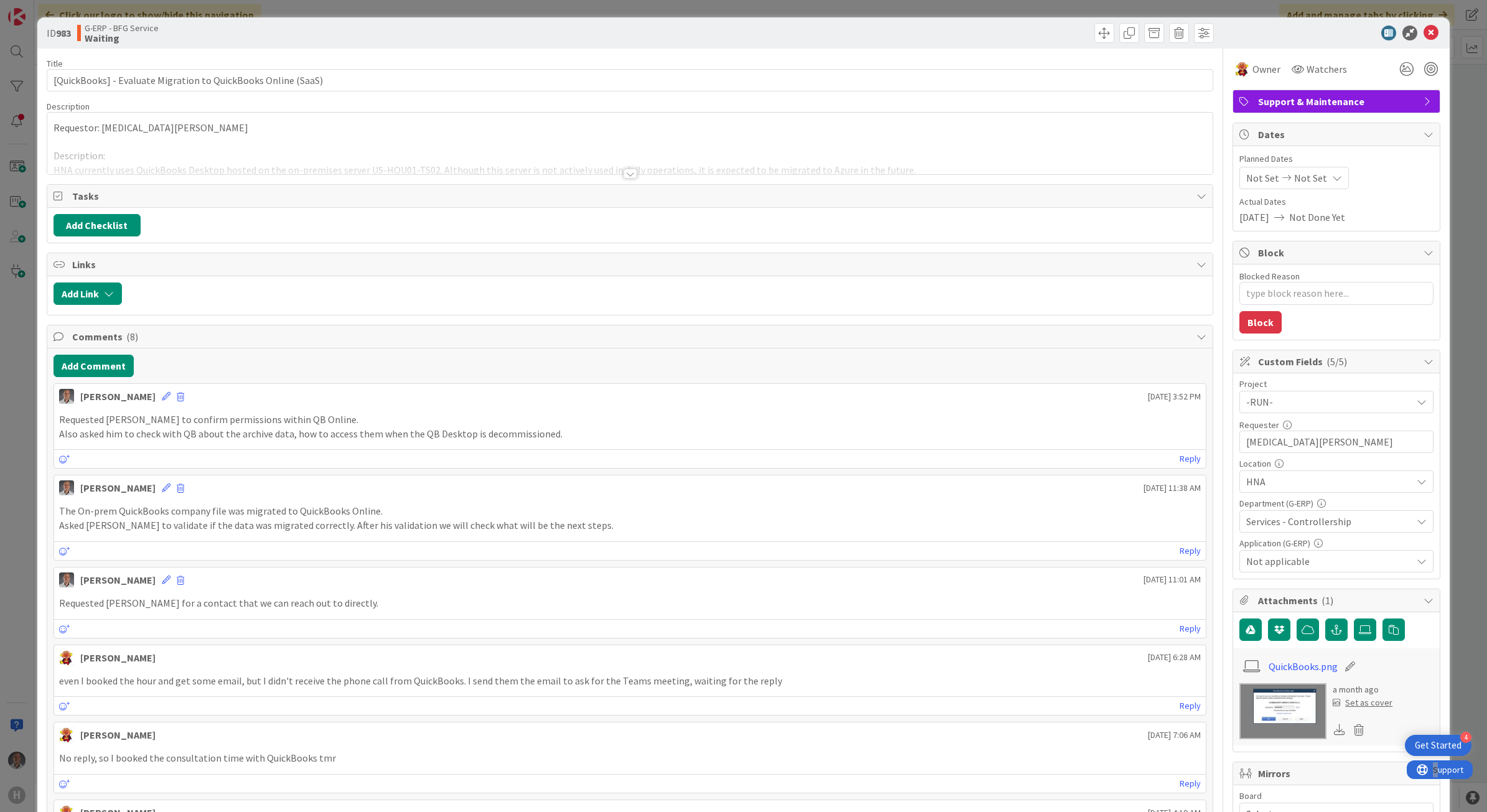
type textarea "x"
click at [119, 366] on button "Add Comment" at bounding box center [94, 365] width 80 height 23
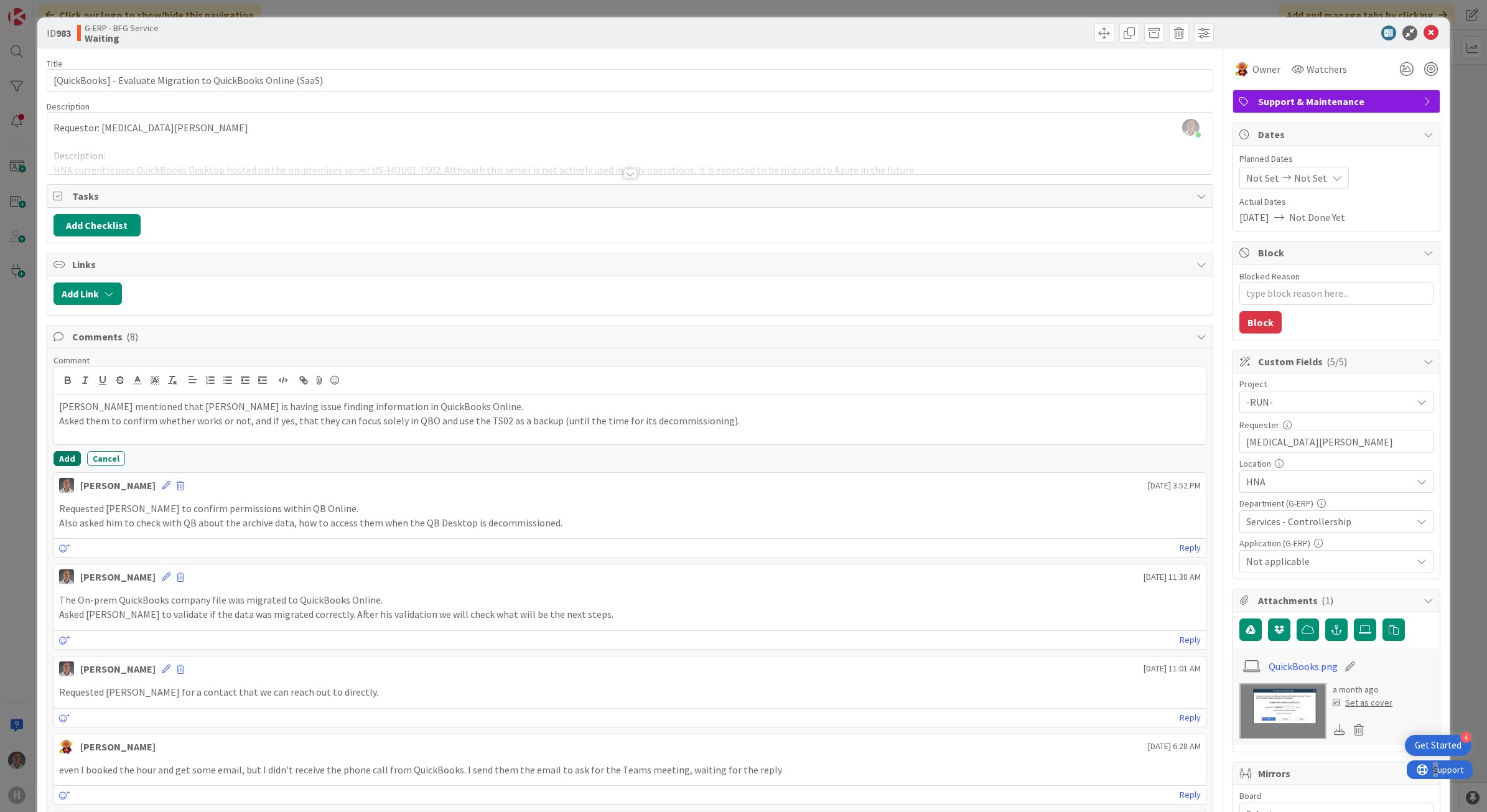
click at [62, 460] on button "Add" at bounding box center [68, 459] width 27 height 15
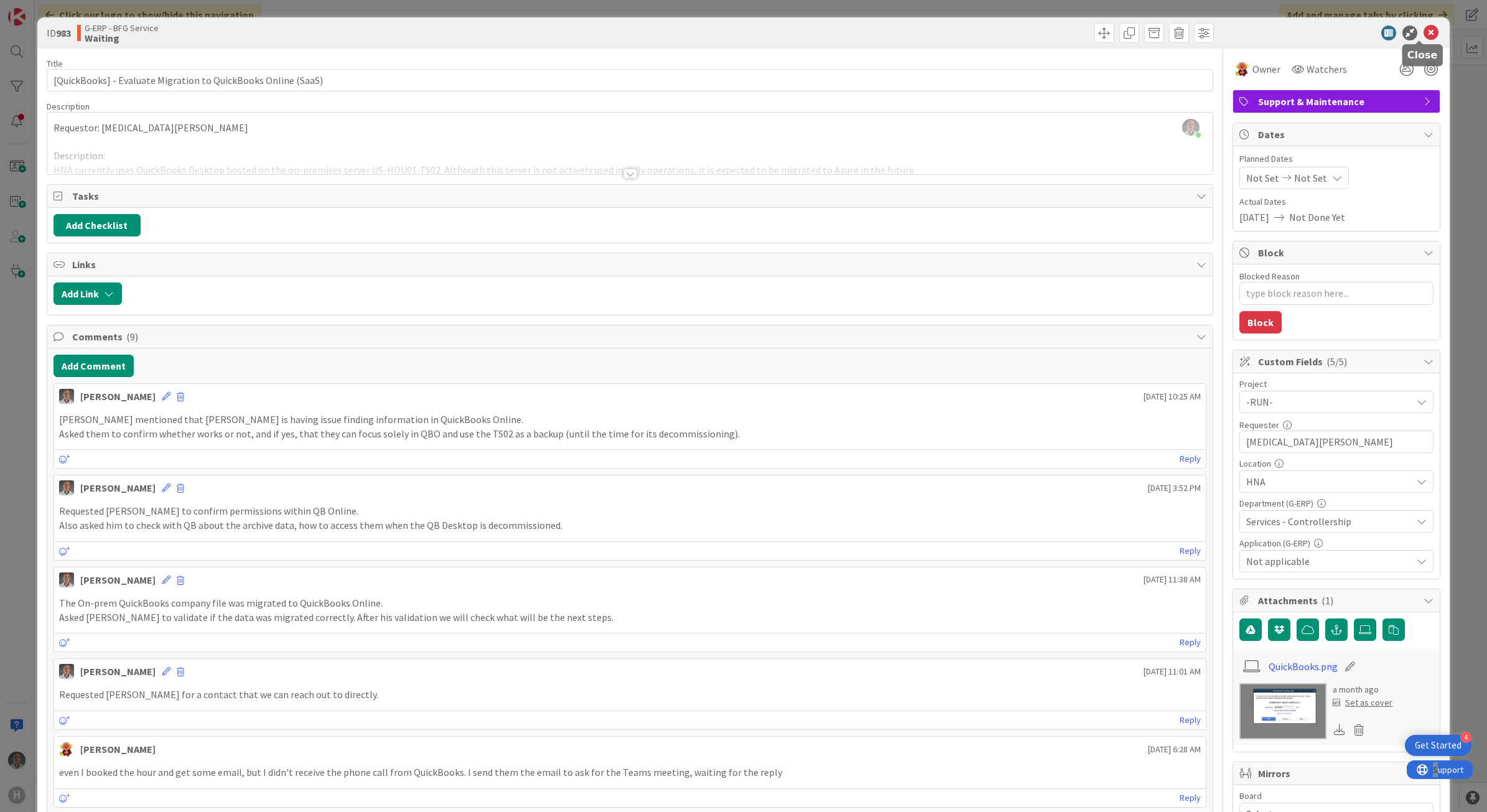
click at [1424, 33] on icon at bounding box center [1431, 33] width 15 height 15
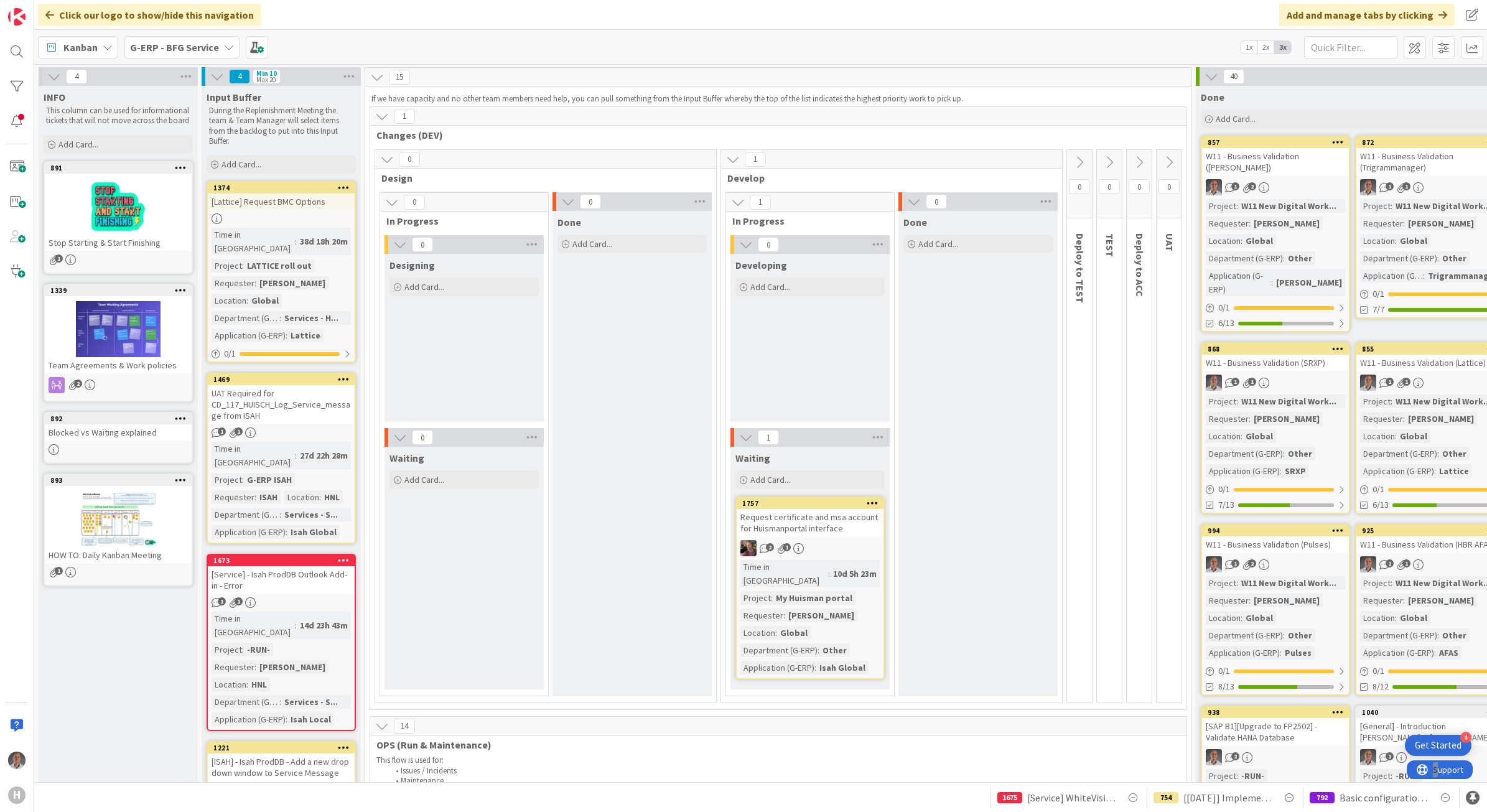
click at [185, 54] on div "G-ERP - BFG Service" at bounding box center [182, 47] width 115 height 23
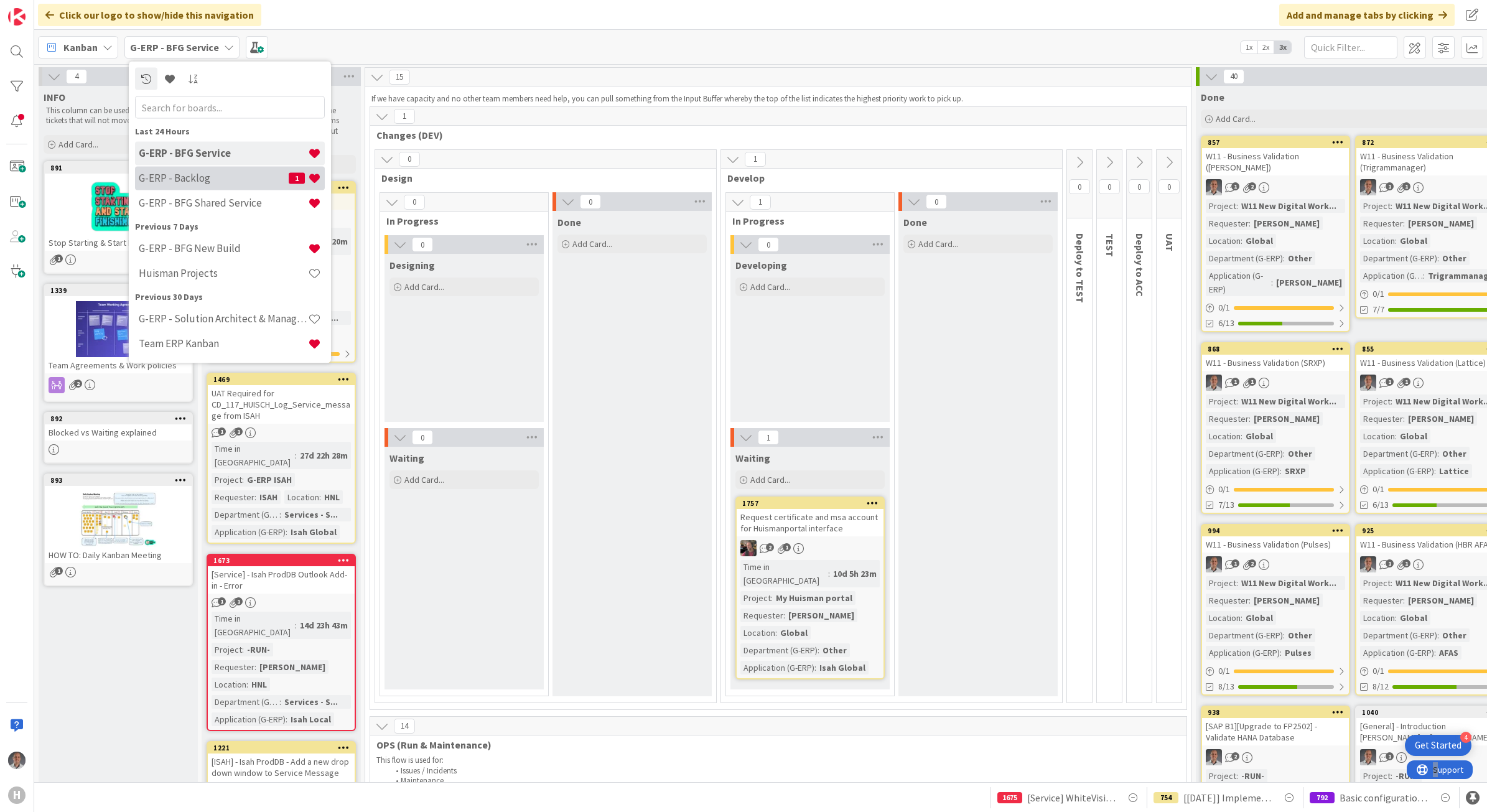
click at [185, 169] on div "G-ERP - Backlog 1" at bounding box center [230, 178] width 190 height 24
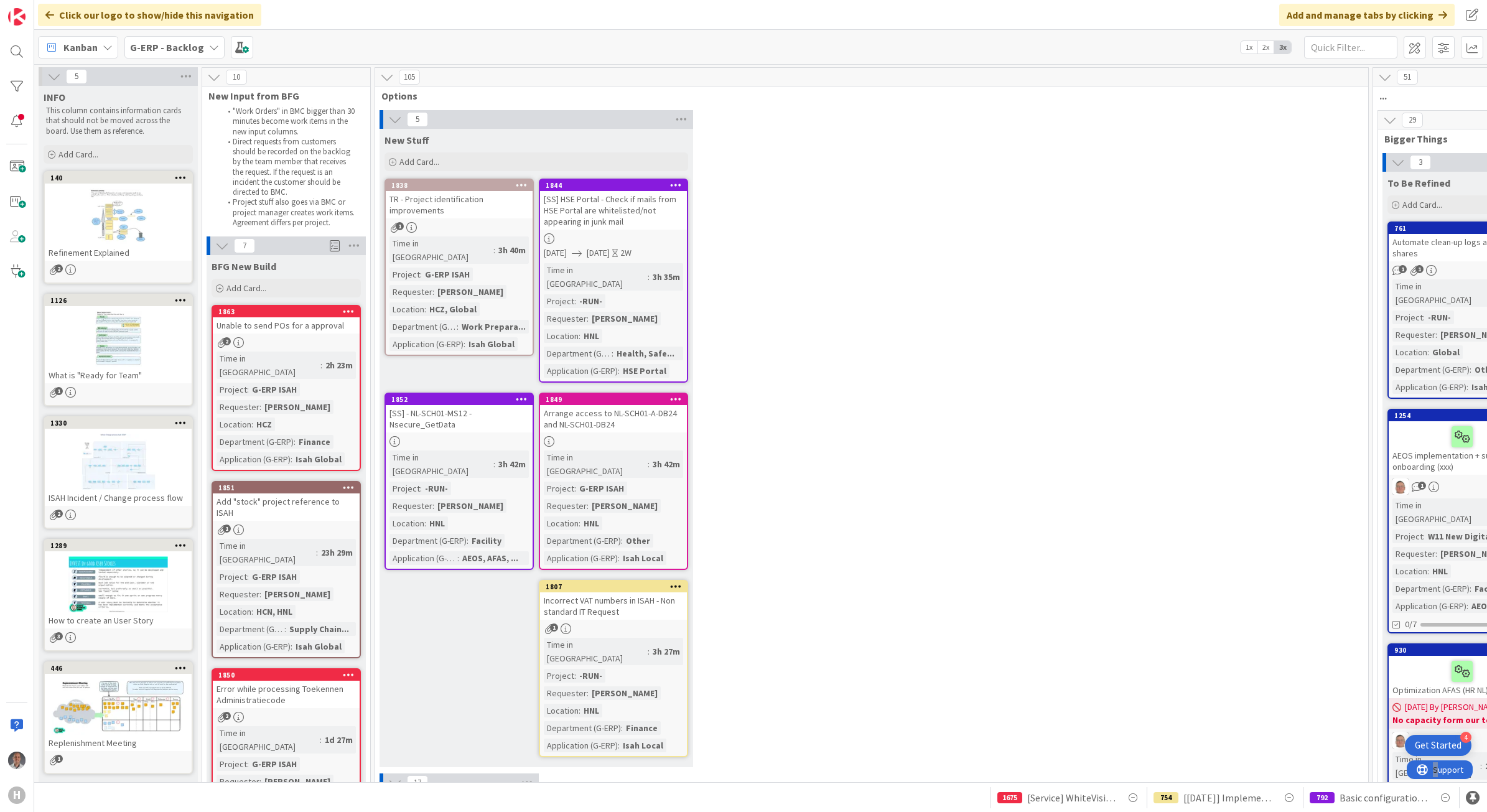
click at [193, 59] on div "Kanban G-ERP - Backlog 1x 2x 3x Metrics Dashboard Performance Tuning Allocation…" at bounding box center [760, 47] width 1453 height 34
click at [188, 54] on span "G-ERP - Backlog" at bounding box center [166, 47] width 74 height 15
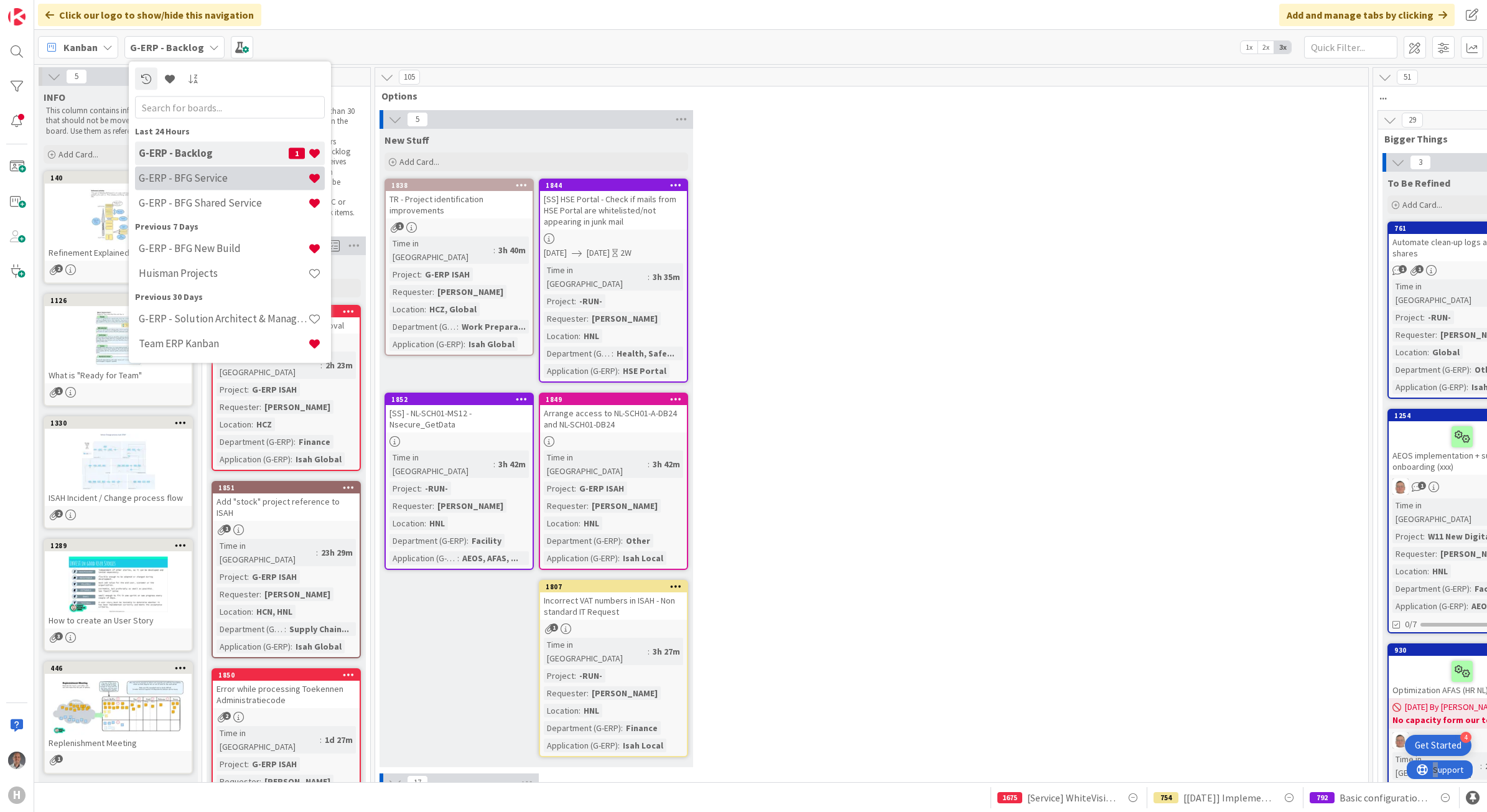
click at [191, 169] on div "G-ERP - BFG Service" at bounding box center [230, 178] width 190 height 24
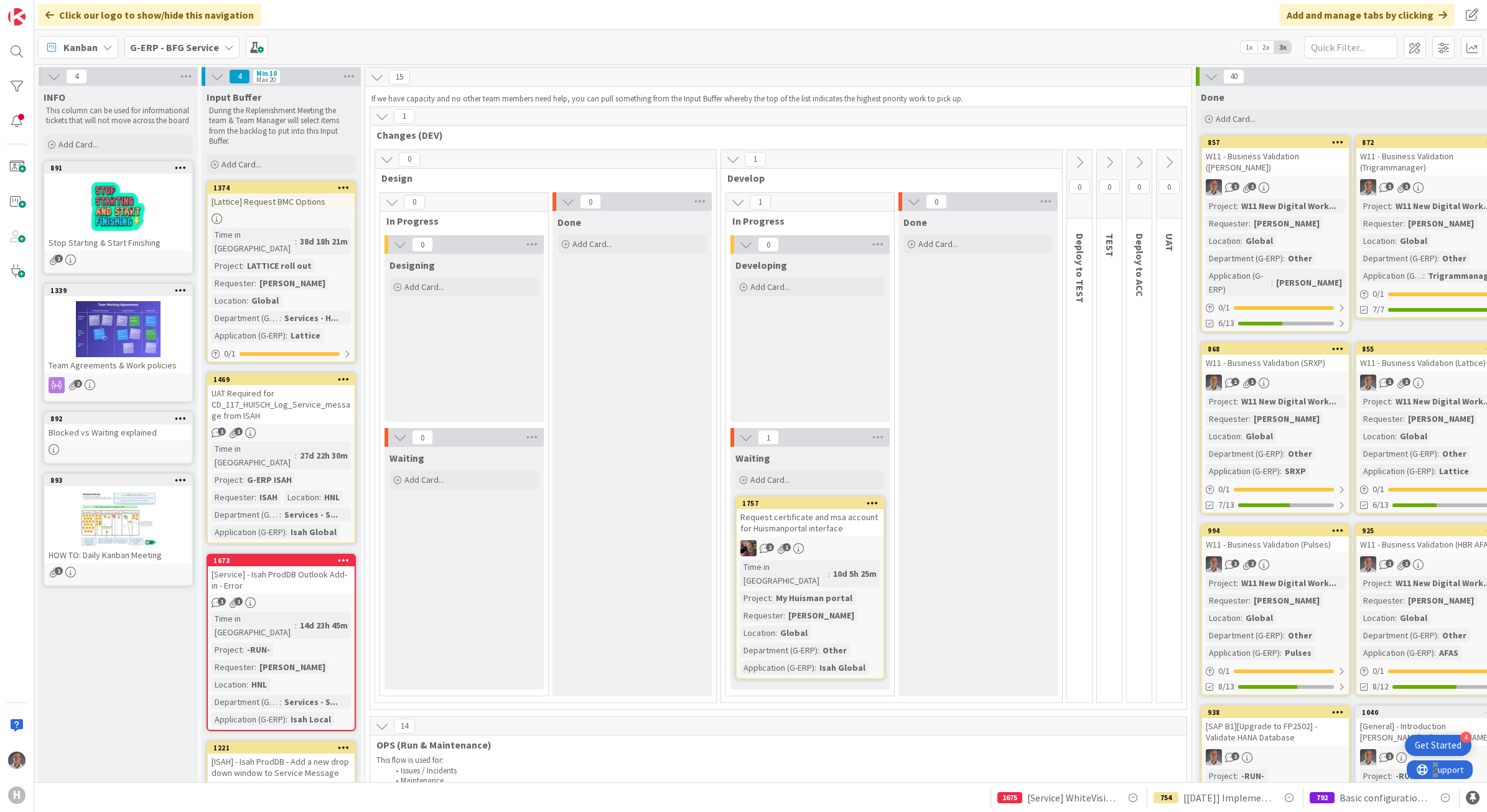
click at [298, 209] on div "[Lattice] Request BMC Options" at bounding box center [281, 202] width 147 height 16
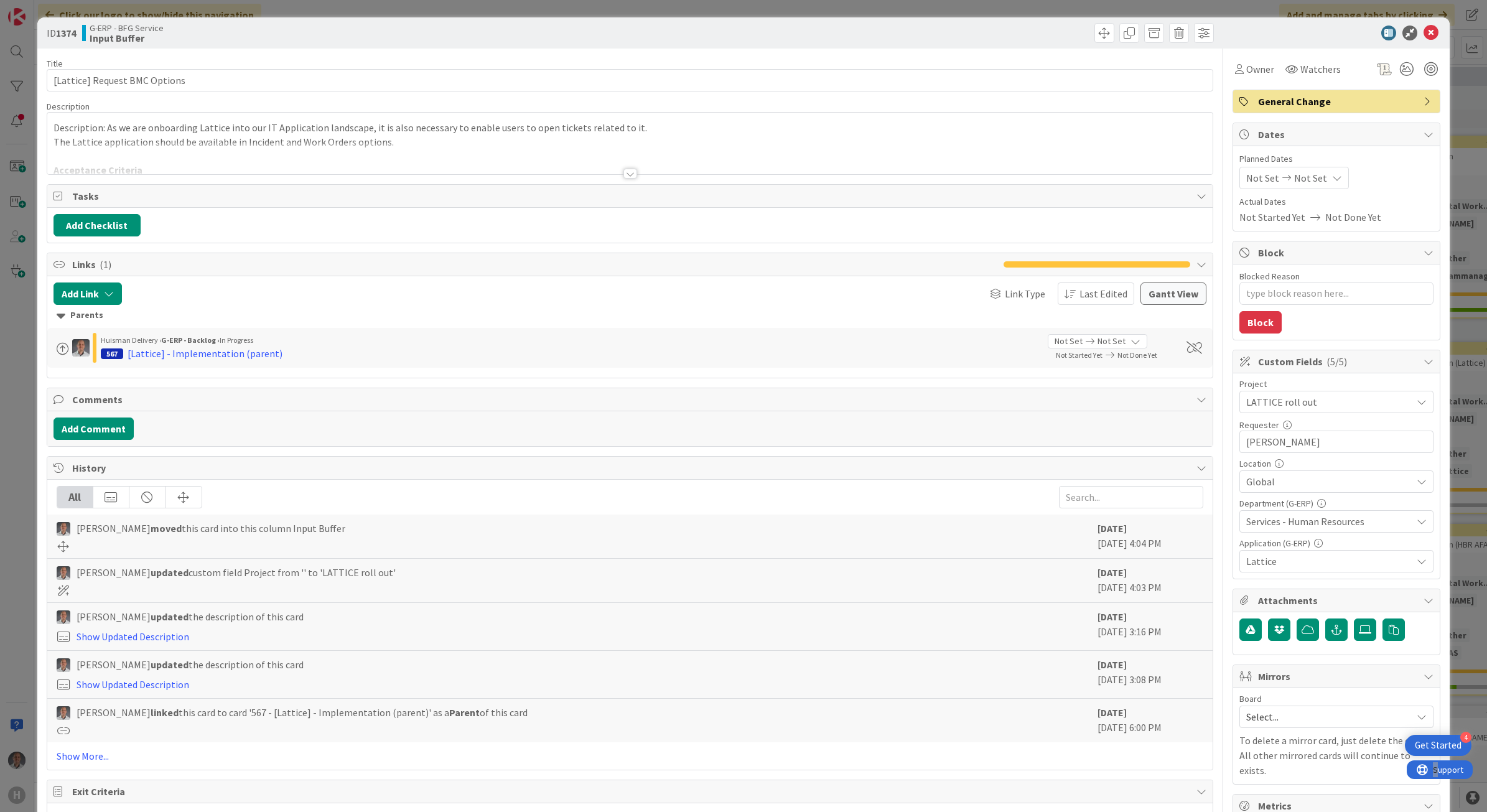
click at [617, 178] on div "Title 29 / 128 [Lattice] Request BMC Options Description Description: As we are…" at bounding box center [630, 539] width 1167 height 981
click at [624, 176] on div at bounding box center [630, 174] width 14 height 10
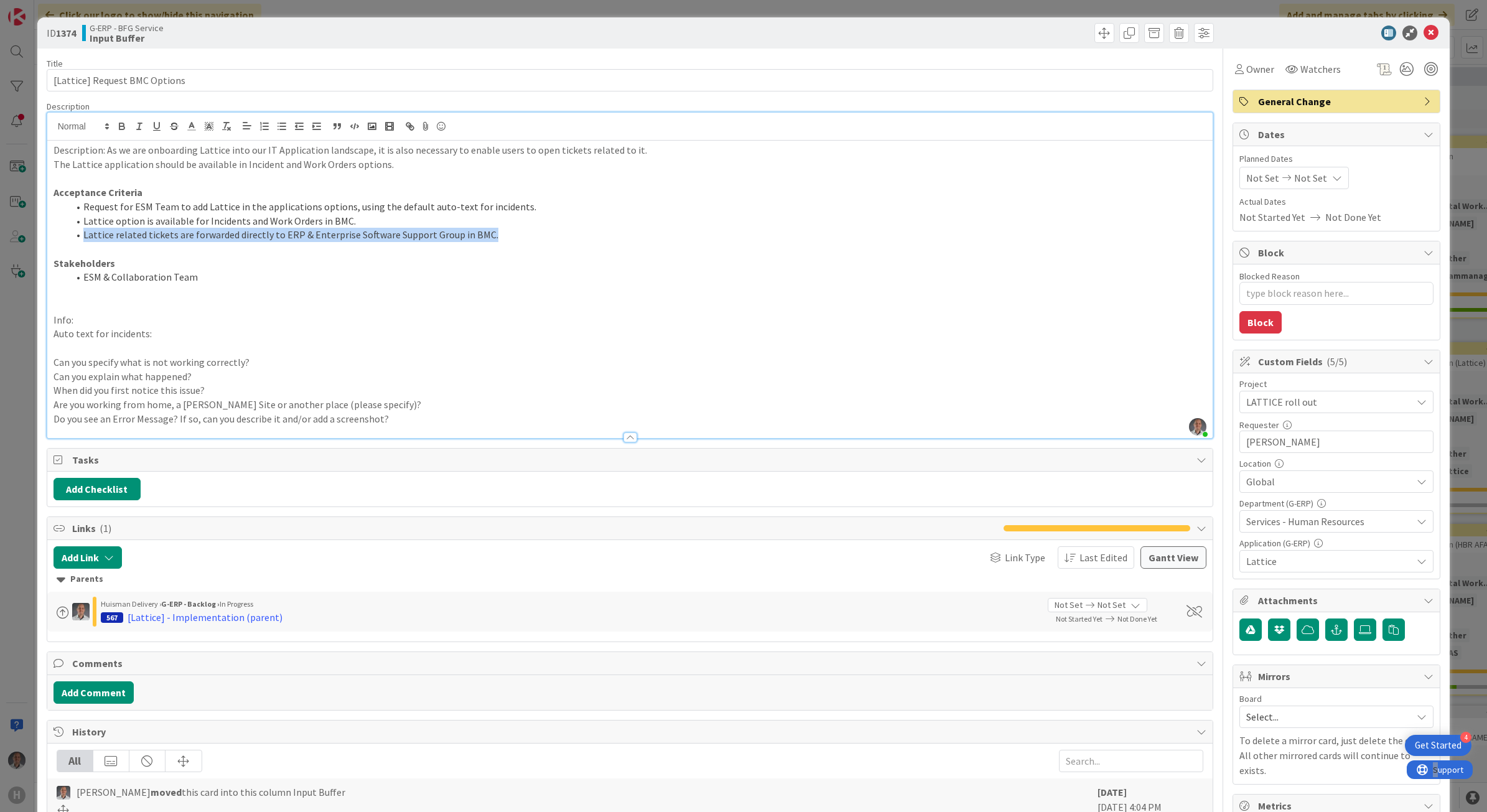
drag, startPoint x: 502, startPoint y: 237, endPoint x: 55, endPoint y: 229, distance: 447.1
click at [55, 229] on ol "Request for ESM Team to add Lattice in the applications options, using the defa…" at bounding box center [630, 221] width 1154 height 42
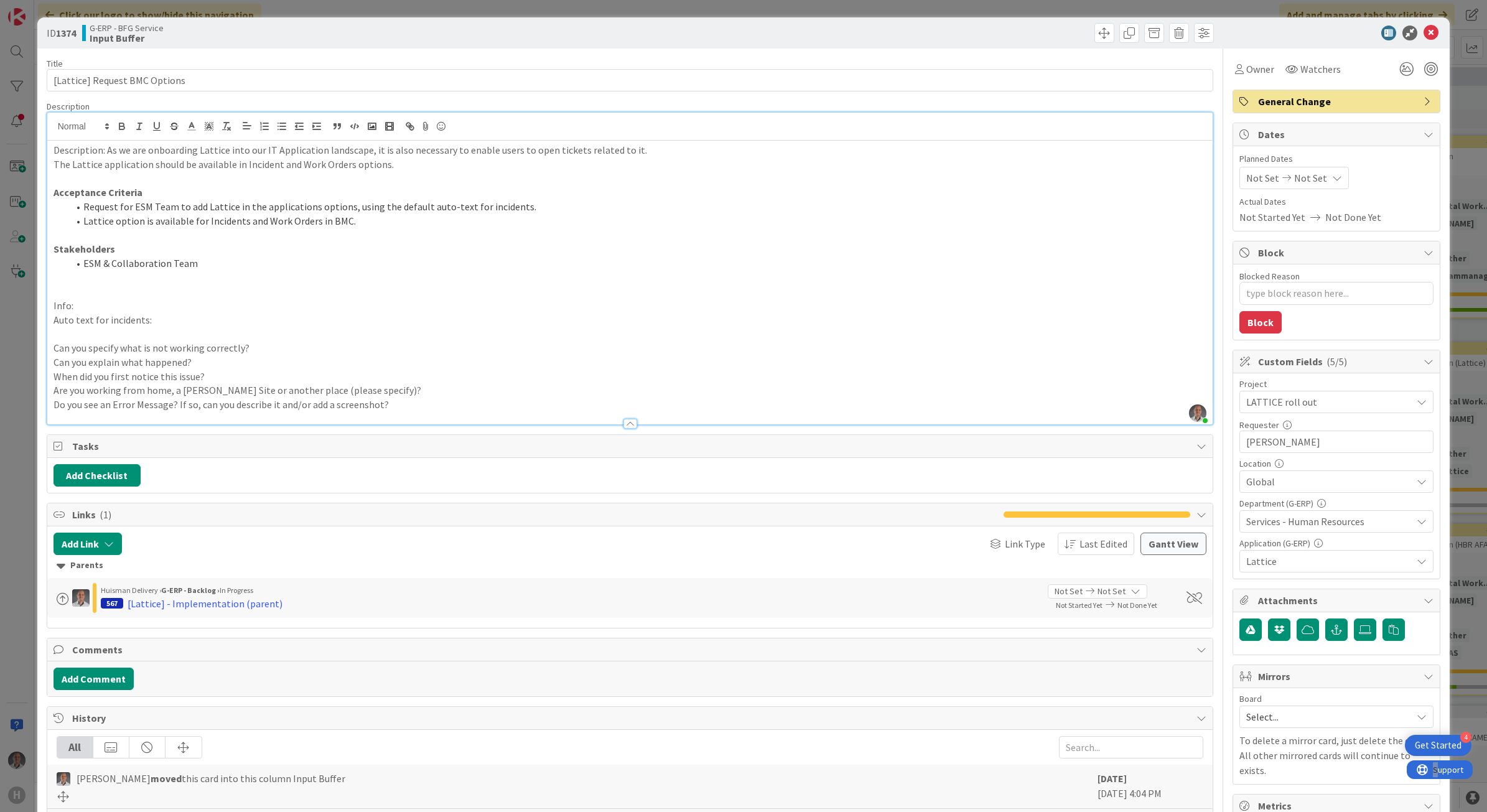
click at [63, 284] on p at bounding box center [630, 291] width 1154 height 15
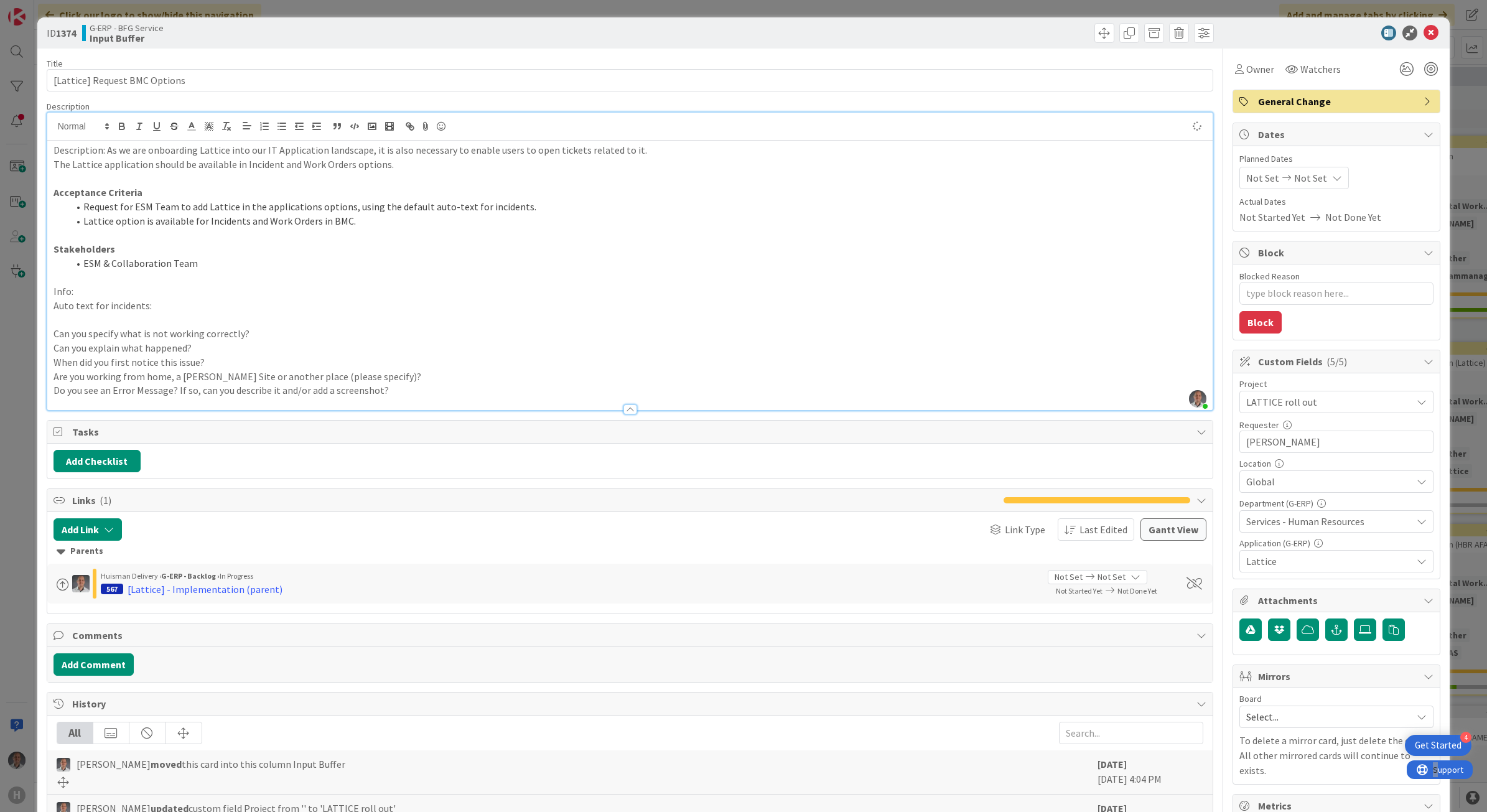
type textarea "x"
click at [151, 208] on li "Request for ESM Team to add Lattice in the applications options, using the defa…" at bounding box center [638, 207] width 1139 height 15
click at [412, 210] on li "Request for ESM & Collaboration Team to add Lattice in the applications options…" at bounding box center [638, 207] width 1139 height 15
click at [421, 259] on li "ESM & Collaboration Team" at bounding box center [638, 264] width 1139 height 15
click at [737, 206] on li "Request for ESM & Collaboration Team to add Lattice in the applications options…" at bounding box center [638, 207] width 1139 height 15
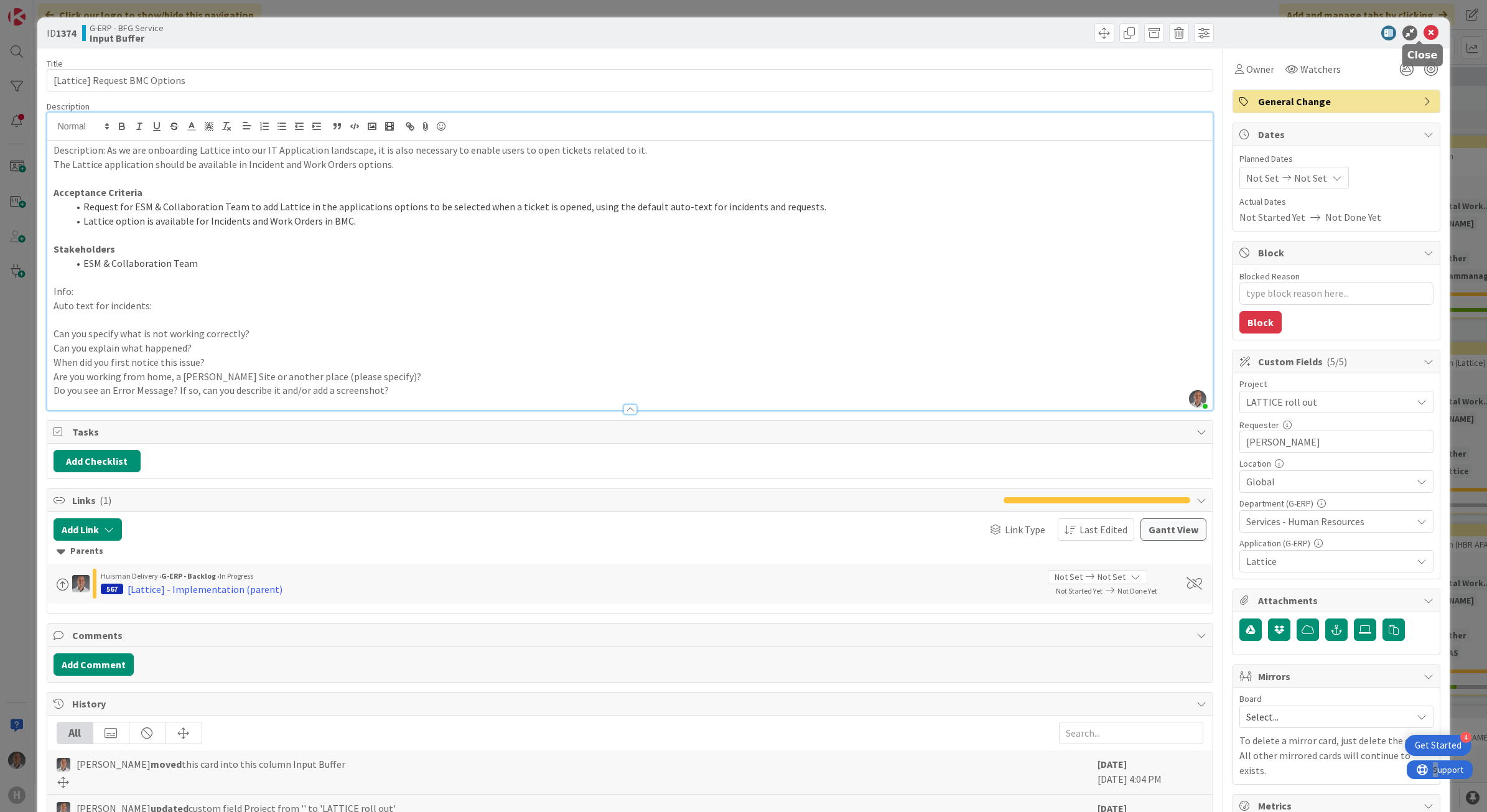
click at [1424, 38] on icon at bounding box center [1431, 33] width 15 height 15
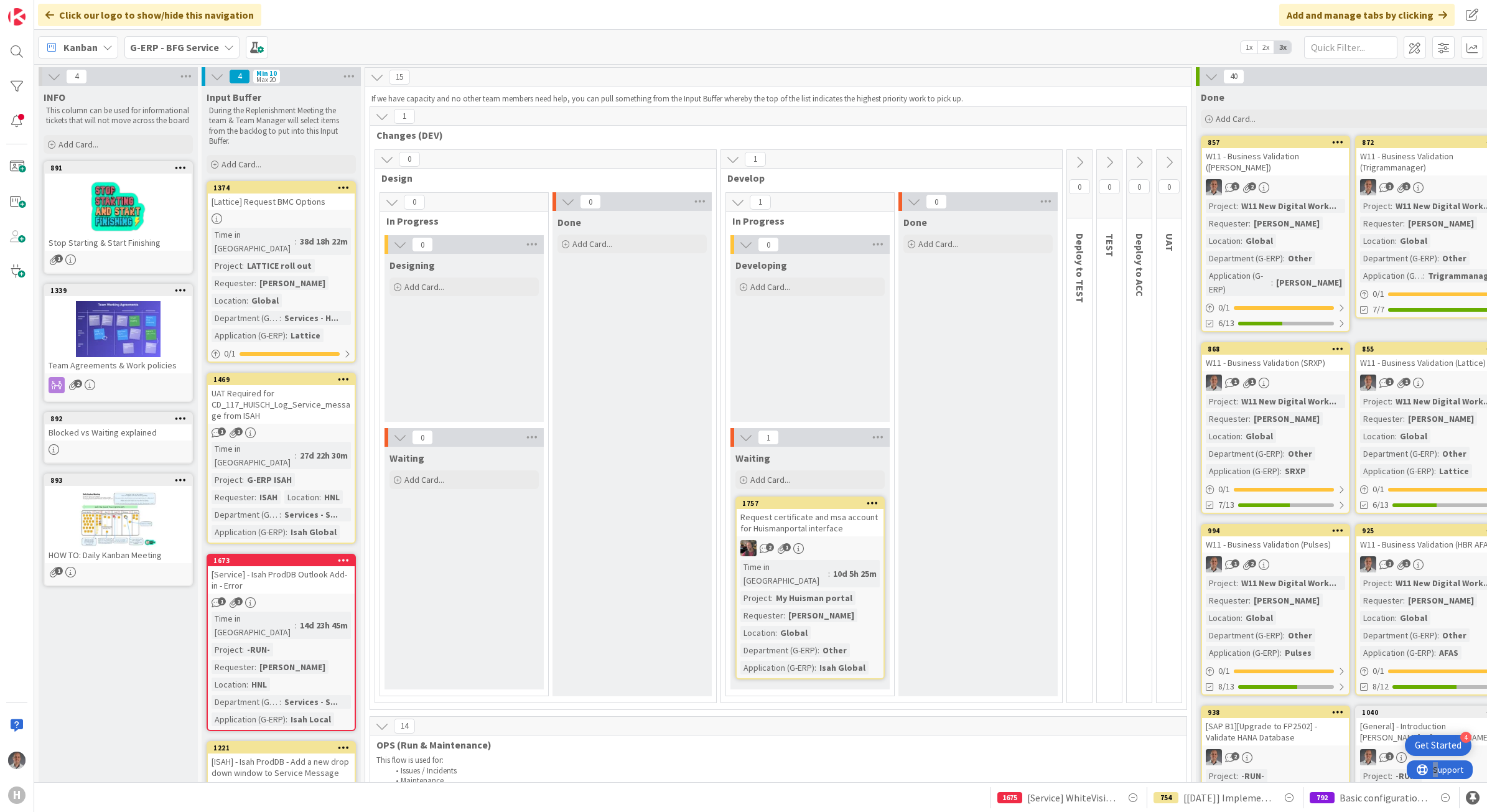
click at [312, 206] on div "[Lattice] Request BMC Options" at bounding box center [281, 202] width 147 height 16
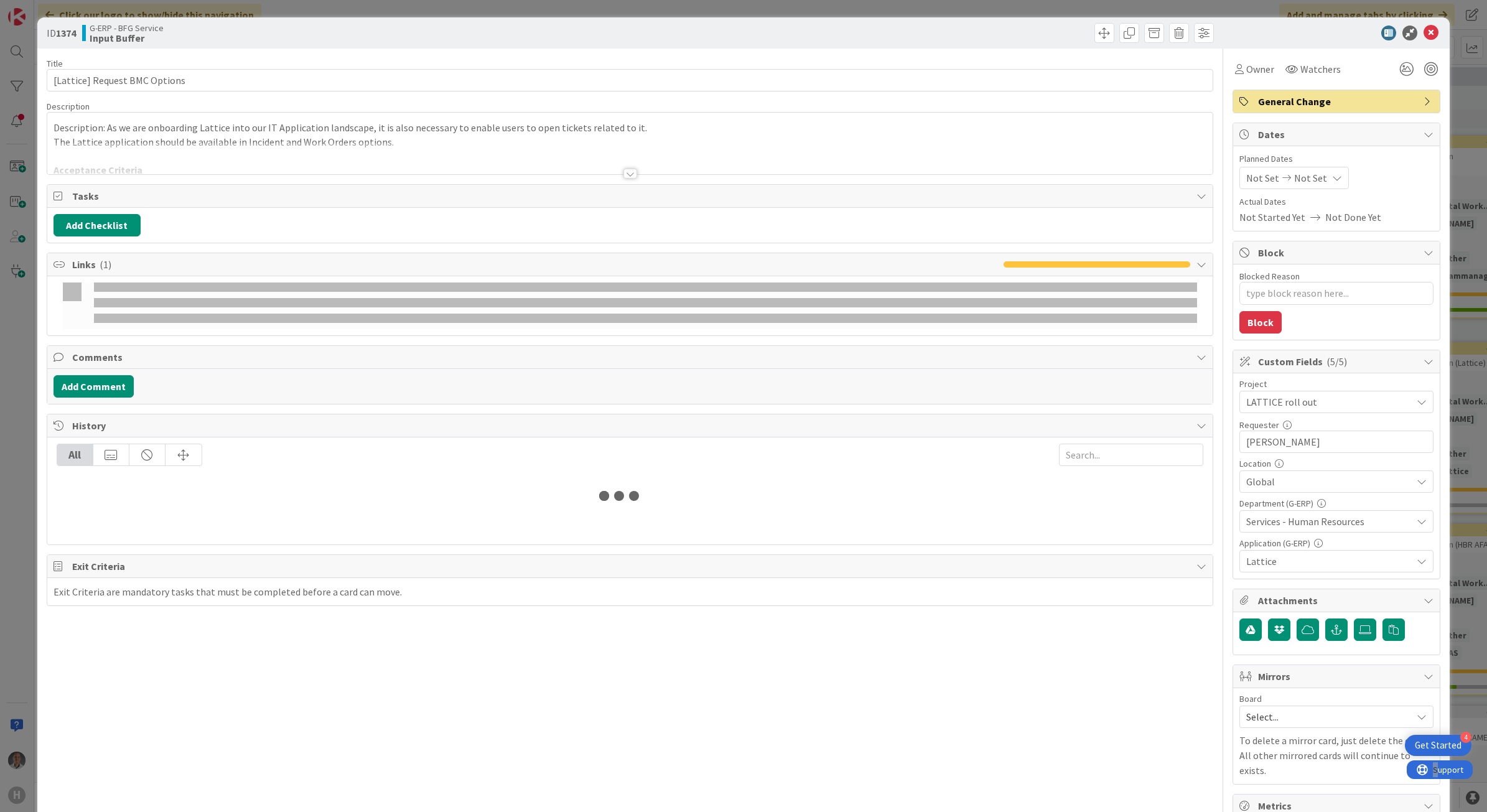
type textarea "x"
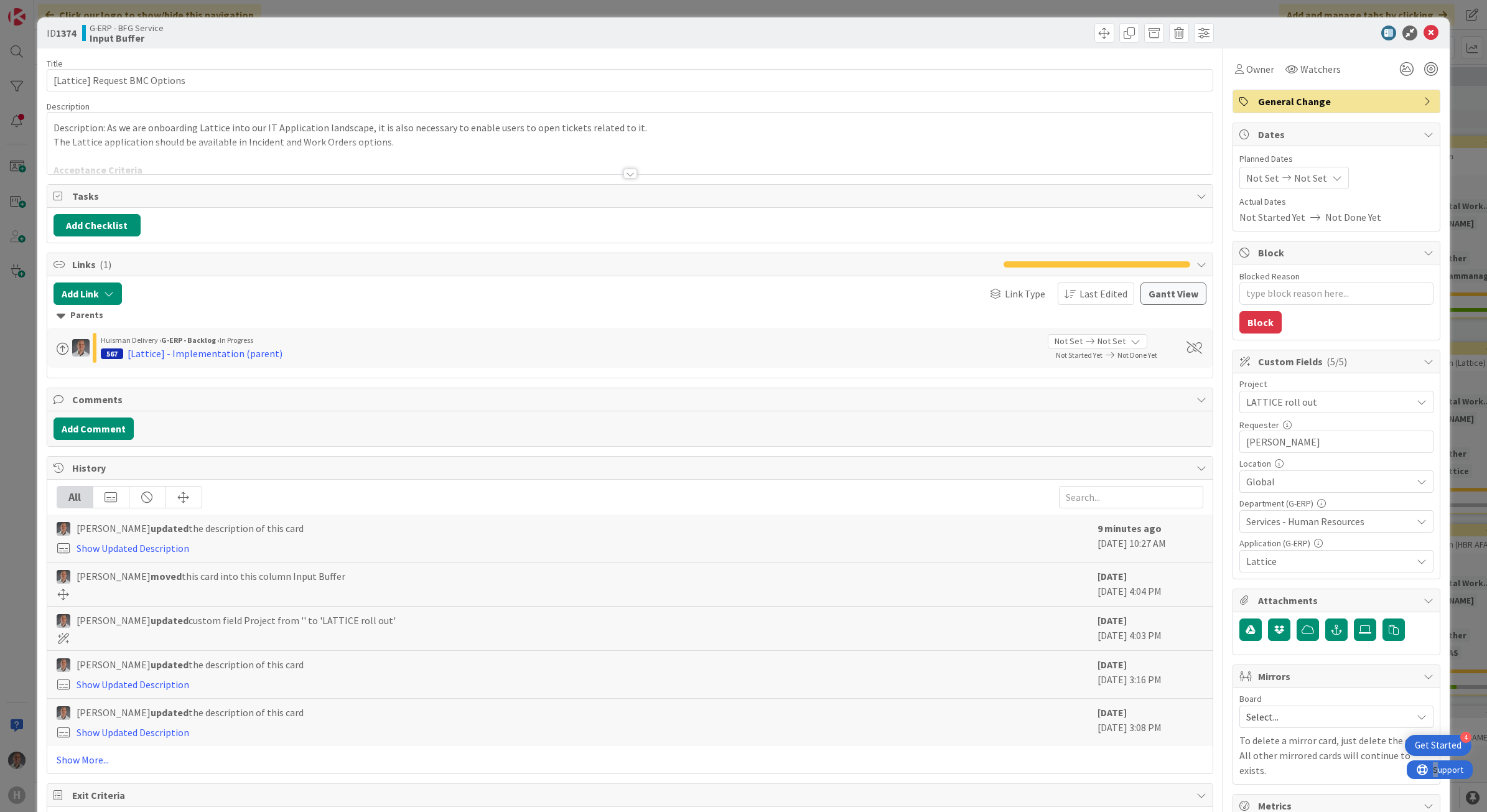
click at [628, 174] on div at bounding box center [630, 174] width 14 height 10
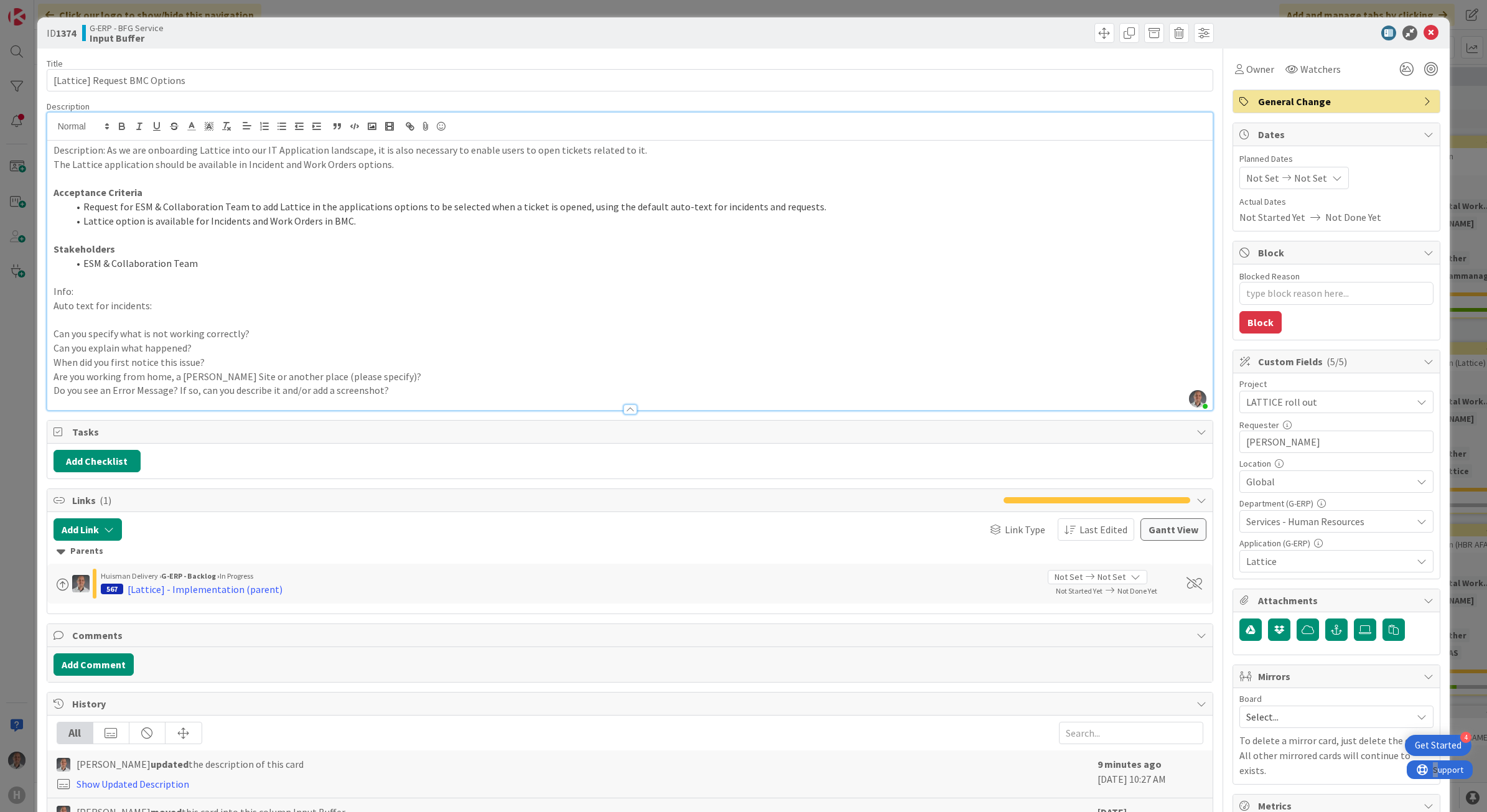
click at [389, 226] on li "Lattice option is available for Incidents and Work Orders in BMC." at bounding box center [638, 221] width 1139 height 15
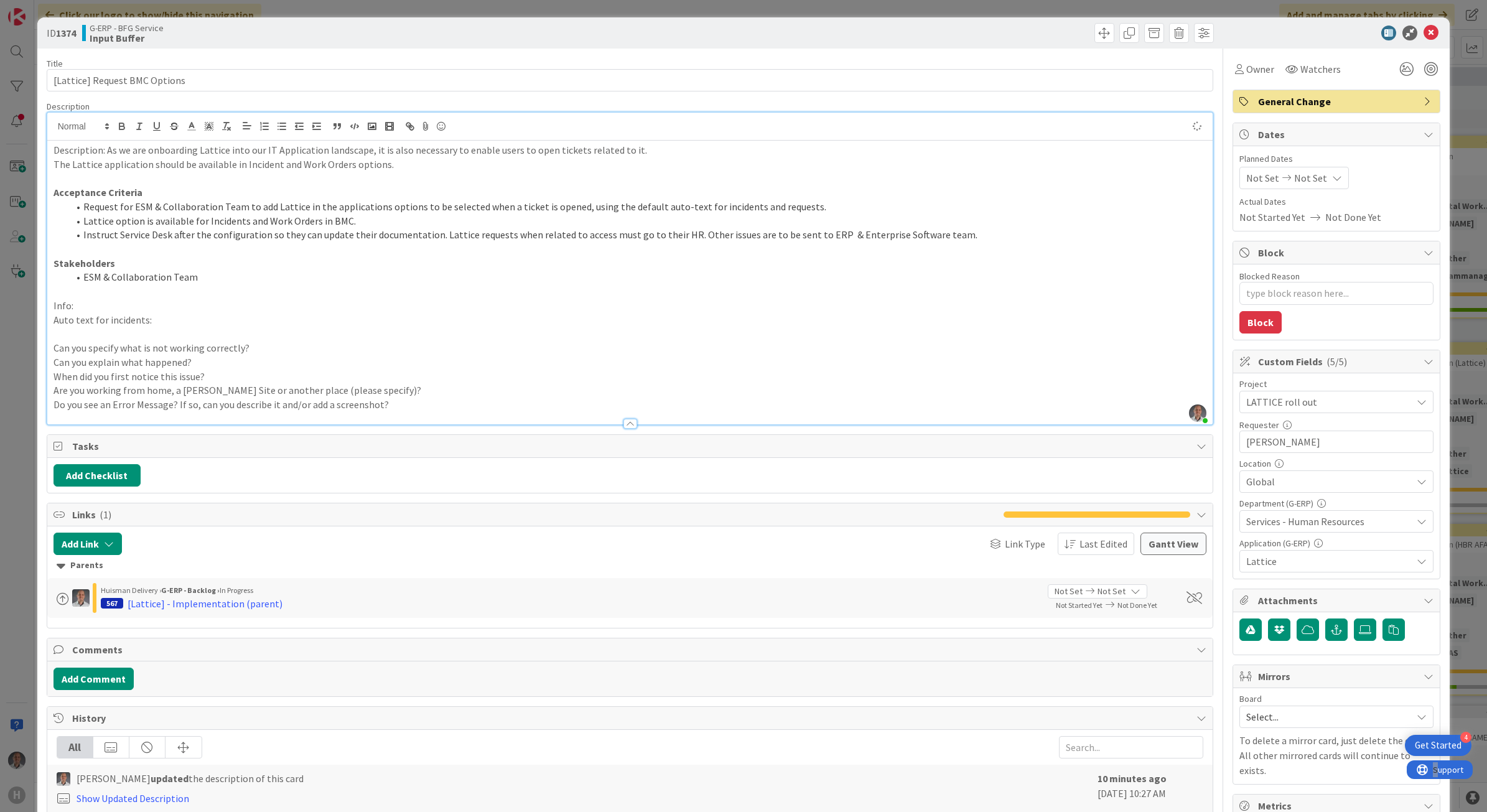
type textarea "x"
click at [1424, 34] on icon at bounding box center [1431, 33] width 15 height 15
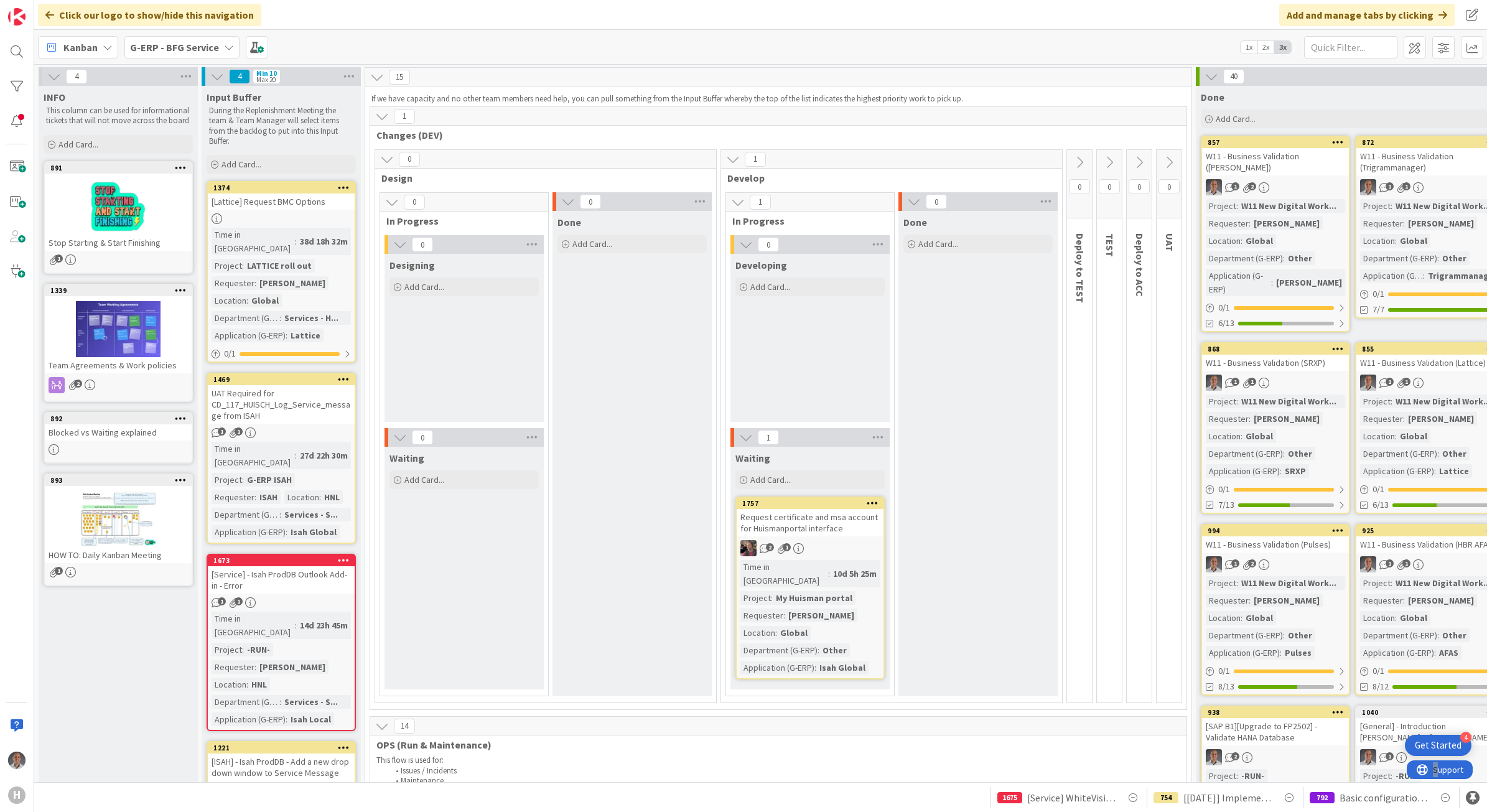
click at [198, 50] on b "G-ERP - BFG Service" at bounding box center [174, 47] width 89 height 13
drag, startPoint x: 198, startPoint y: 50, endPoint x: 175, endPoint y: 45, distance: 23.5
click at [176, 45] on b "G-ERP - BFG Service" at bounding box center [174, 47] width 89 height 13
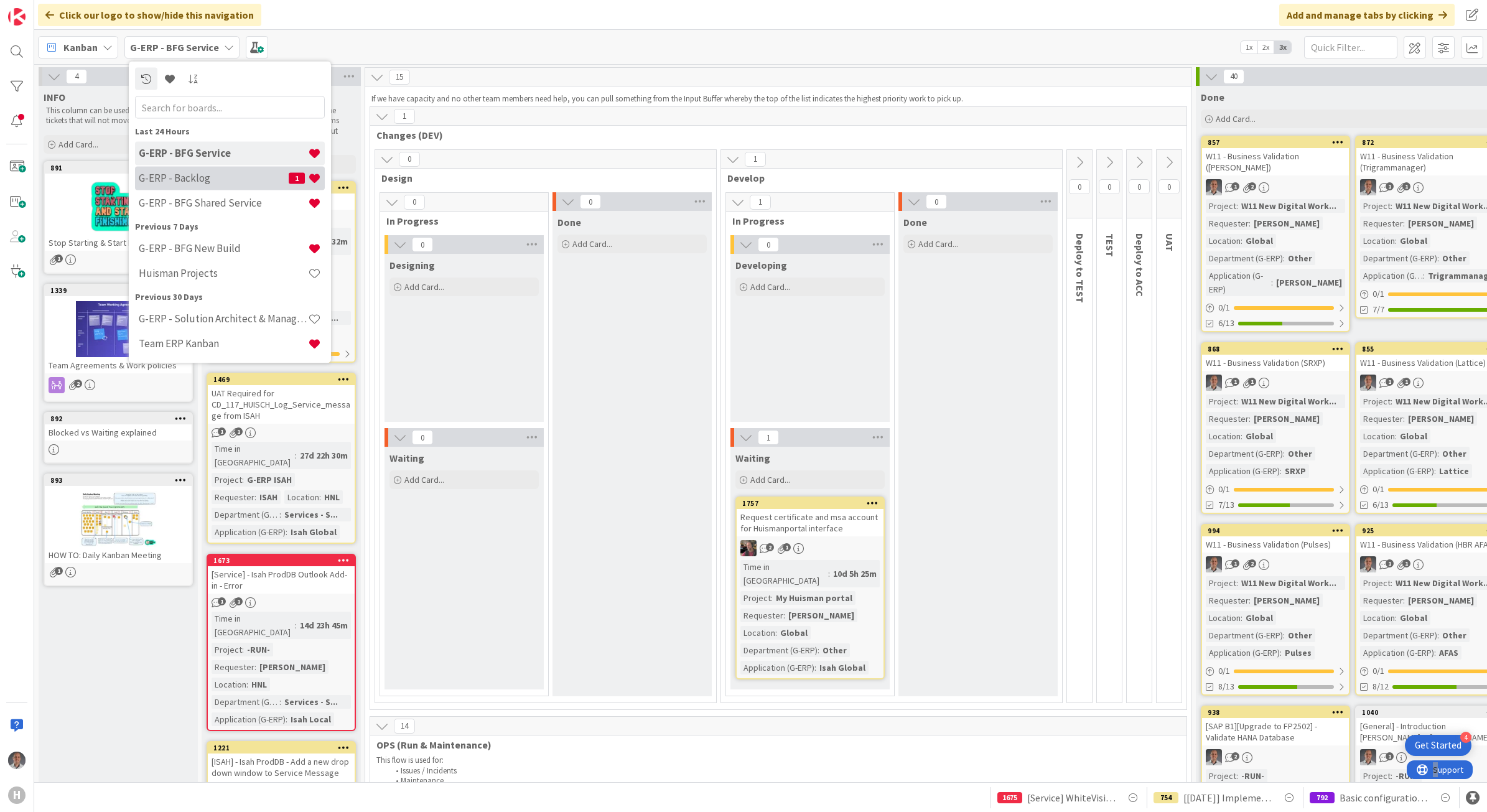
click at [185, 175] on h4 "G-ERP - Backlog" at bounding box center [214, 178] width 150 height 13
